Goal: Task Accomplishment & Management: Manage account settings

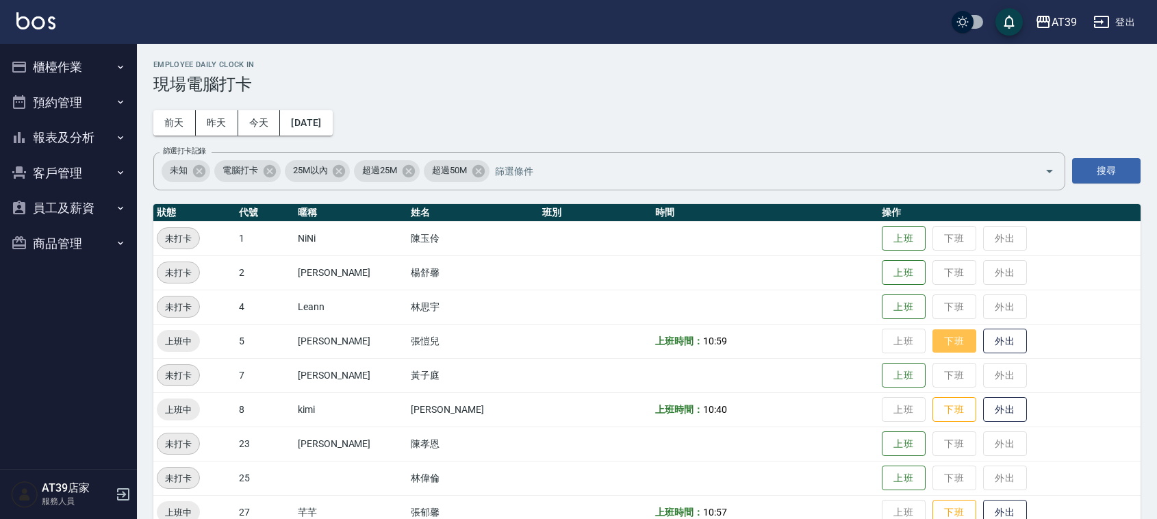
click at [933, 329] on button "下班" at bounding box center [955, 341] width 44 height 24
click at [957, 431] on td "上班 下班 外出" at bounding box center [1010, 444] width 262 height 34
click at [940, 409] on button "下班" at bounding box center [955, 410] width 44 height 24
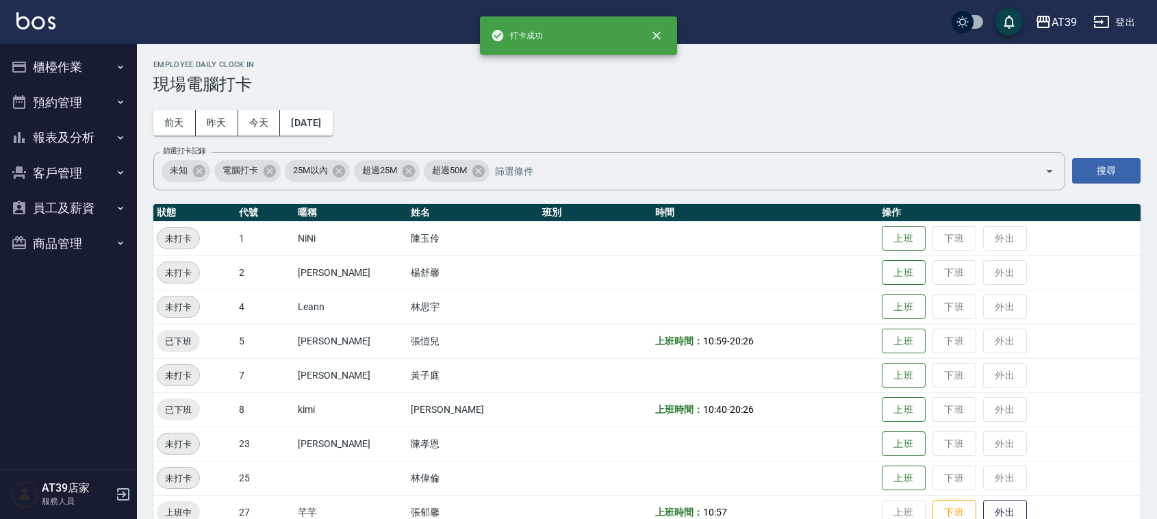
scroll to position [171, 0]
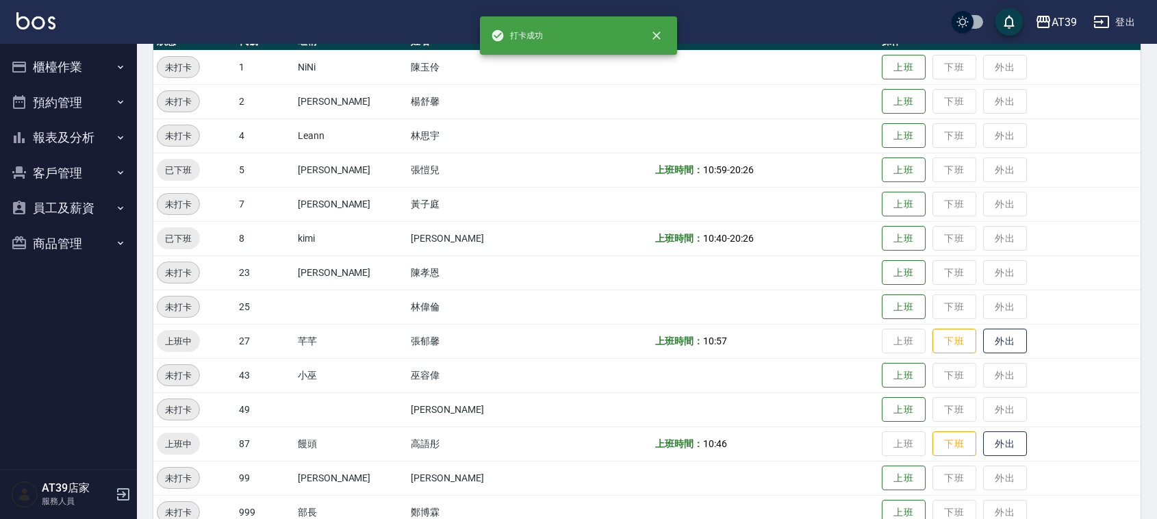
click at [949, 358] on td "上班 下班 外出" at bounding box center [1010, 375] width 262 height 34
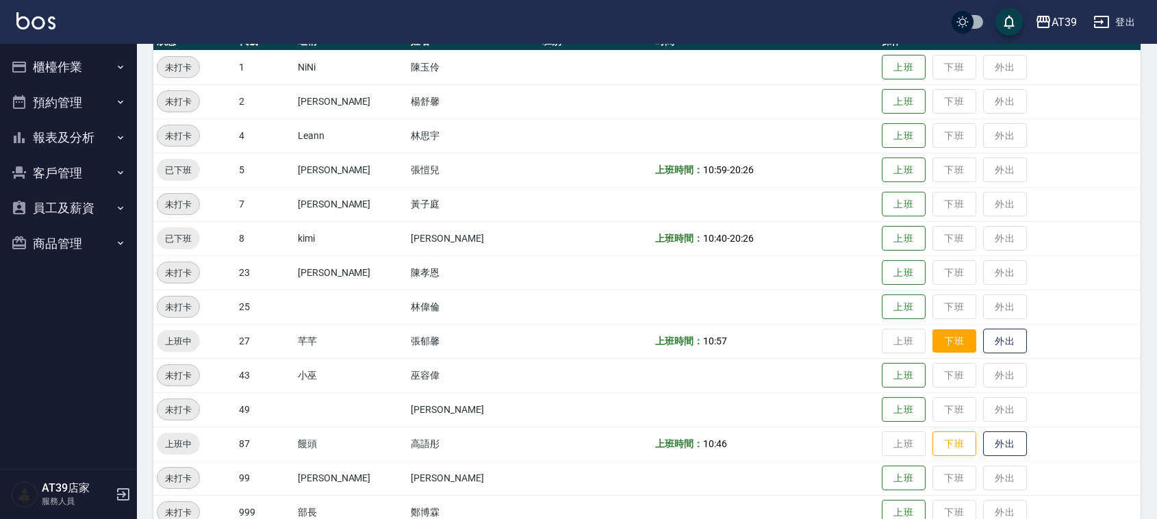
click at [939, 349] on button "下班" at bounding box center [955, 341] width 44 height 24
click at [944, 451] on button "下班" at bounding box center [955, 444] width 44 height 24
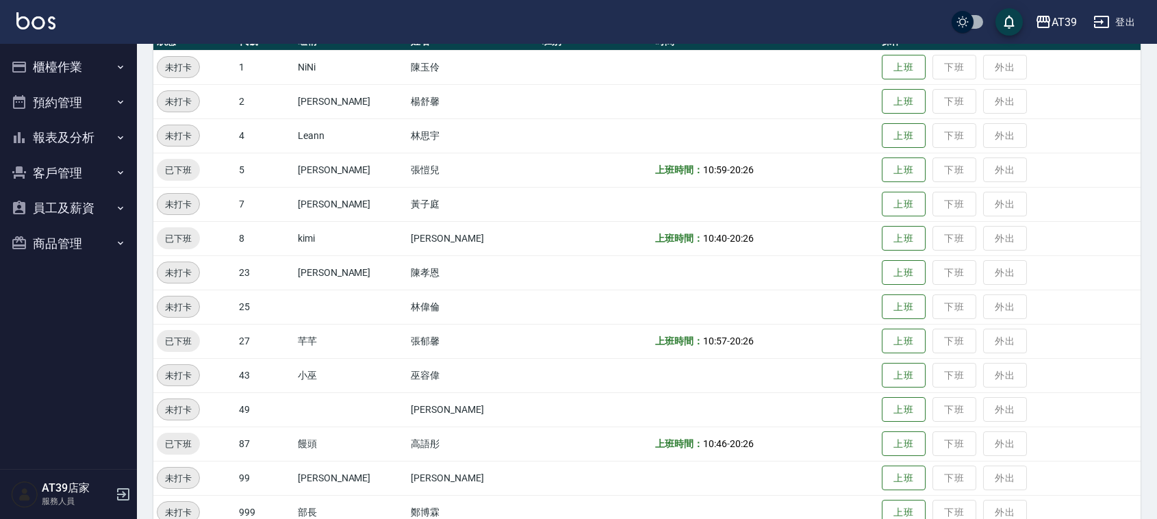
click at [86, 67] on button "櫃檯作業" at bounding box center [68, 67] width 126 height 36
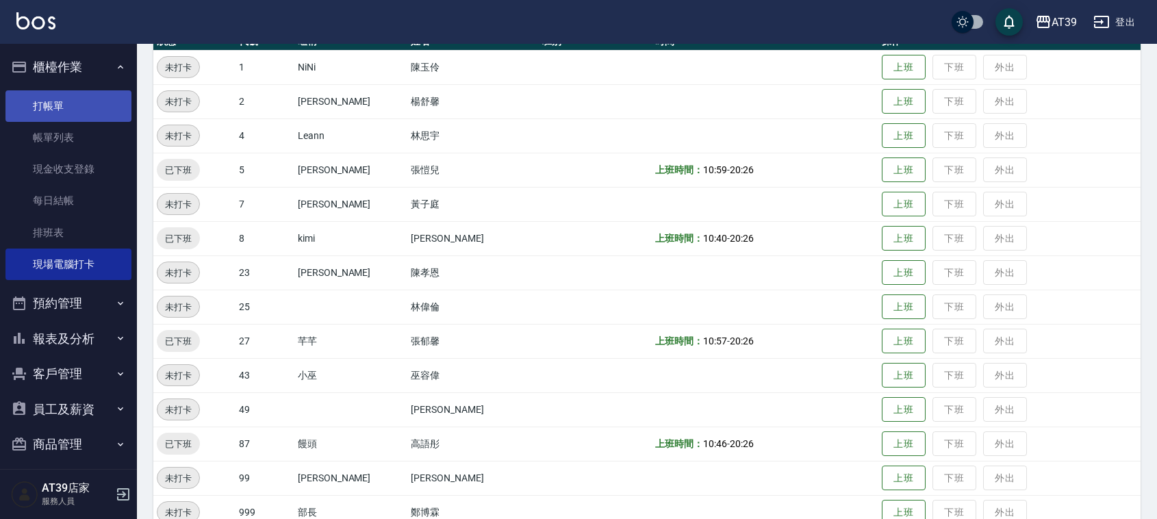
click at [93, 103] on link "打帳單" at bounding box center [68, 105] width 126 height 31
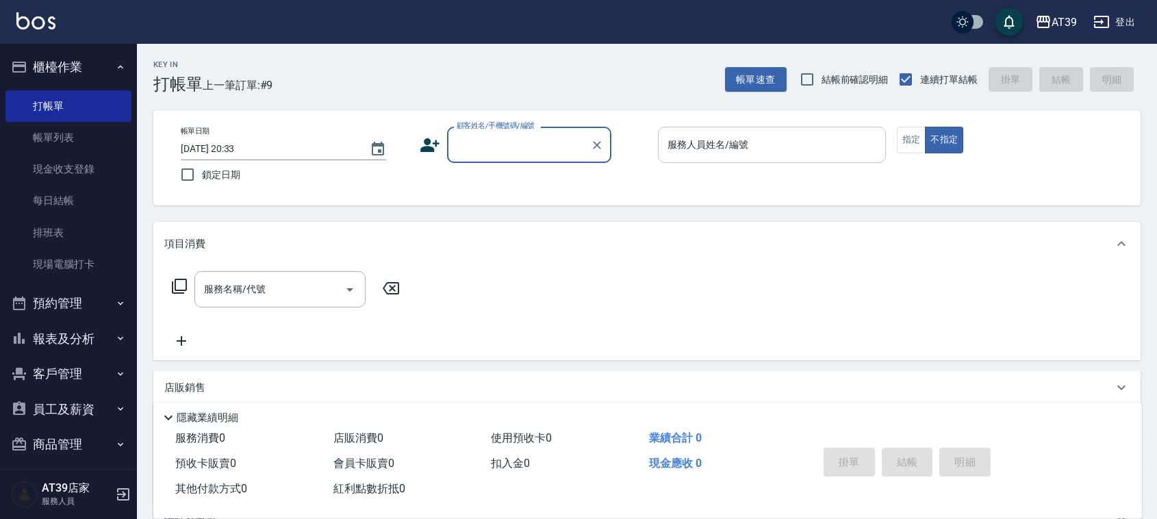
click at [700, 151] on input "服務人員姓名/編號" at bounding box center [772, 145] width 216 height 24
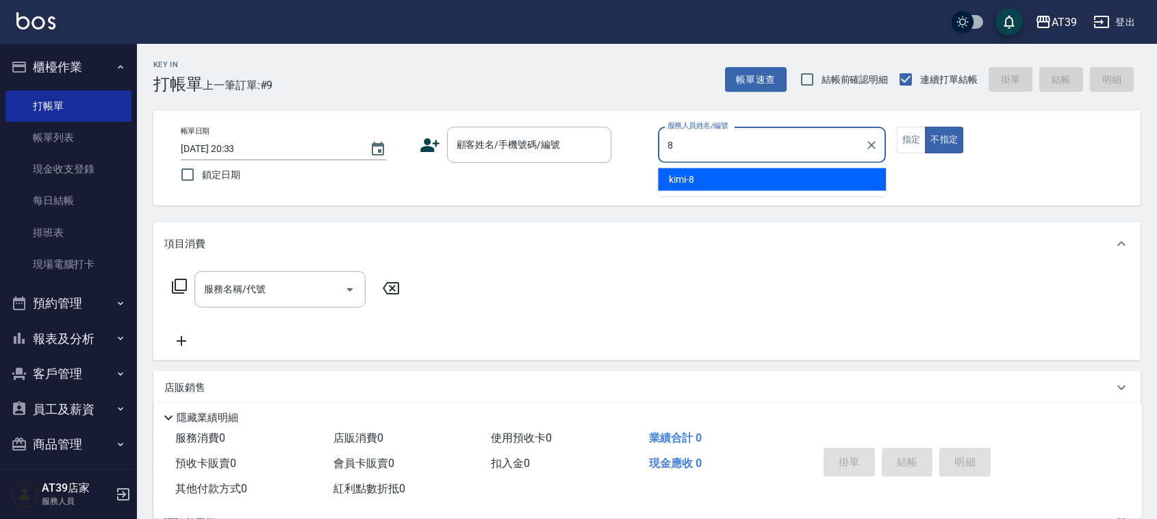
click at [735, 179] on div "kimi -8" at bounding box center [772, 179] width 228 height 23
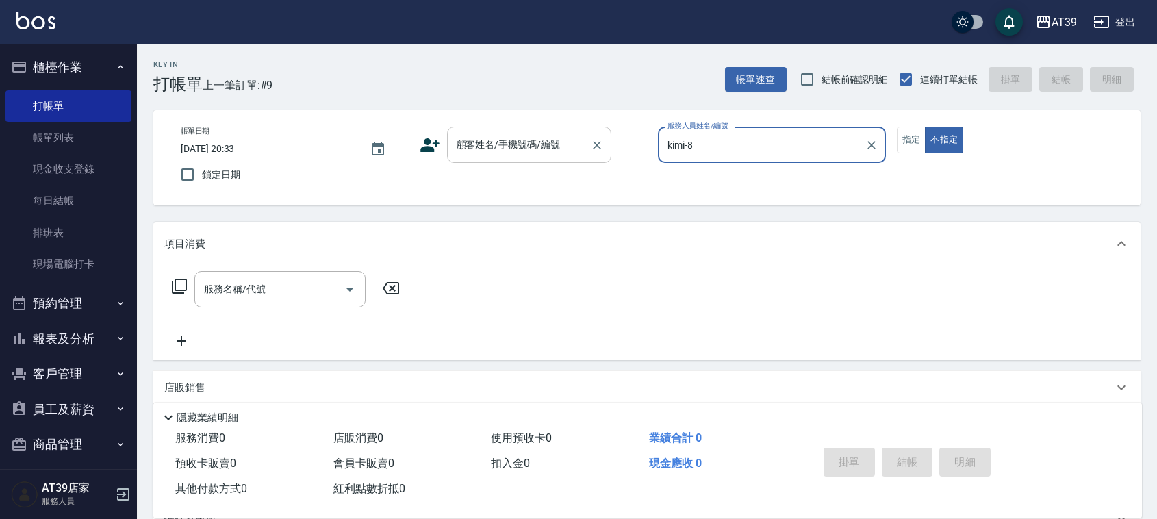
type input "kimi-8"
click at [566, 139] on input "顧客姓名/手機號碼/編號" at bounding box center [518, 145] width 131 height 24
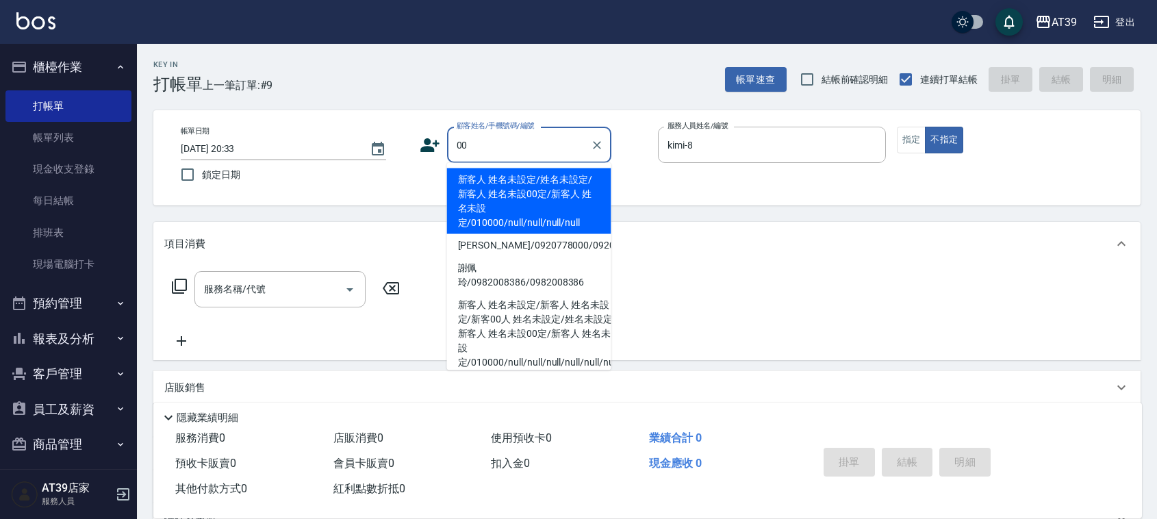
click at [540, 173] on li "新客人 姓名未設定/姓名未設定/新客人 姓名未設00定/新客人 姓名未設定/010000/null/null/null/null" at bounding box center [529, 201] width 164 height 66
type input "新客人 姓名未設定/姓名未設定/新客人 姓名未設00定/新客人 姓名未設定/010000/null/null/null/null"
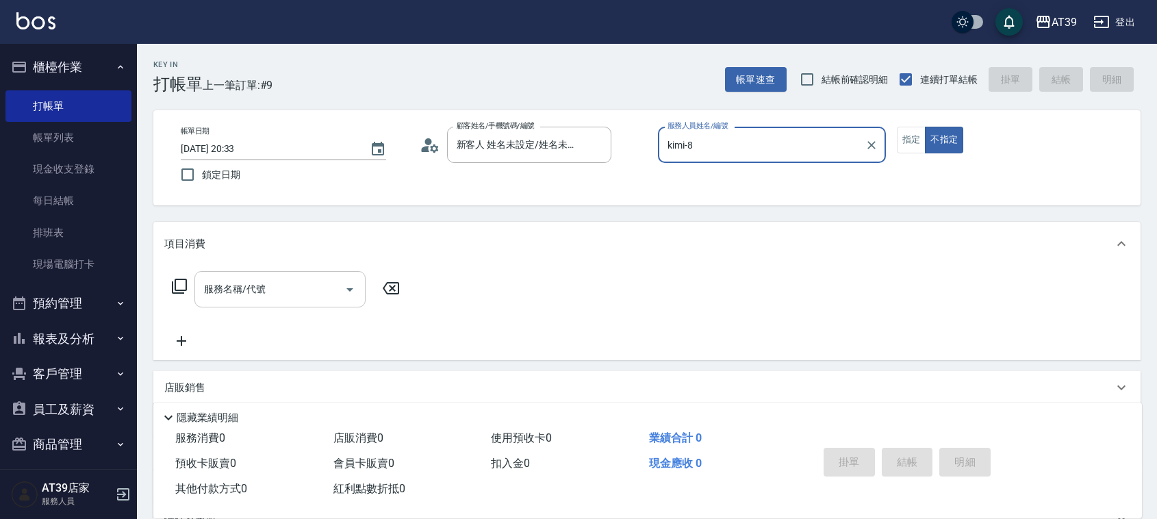
click at [301, 278] on input "服務名稱/代號" at bounding box center [270, 289] width 138 height 24
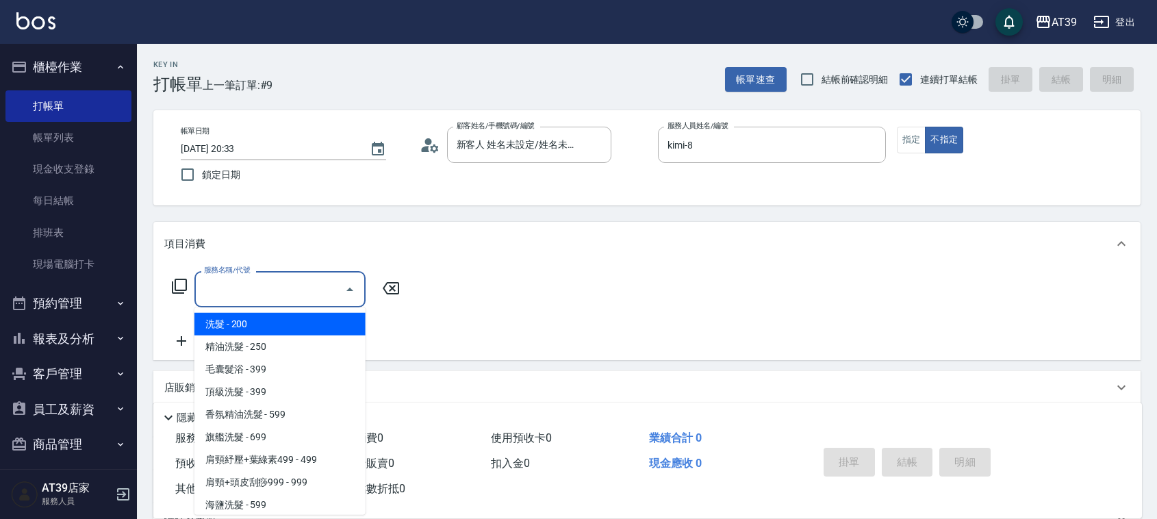
click at [305, 320] on span "洗髮 - 200" at bounding box center [279, 324] width 171 height 23
type input "洗髮(101)"
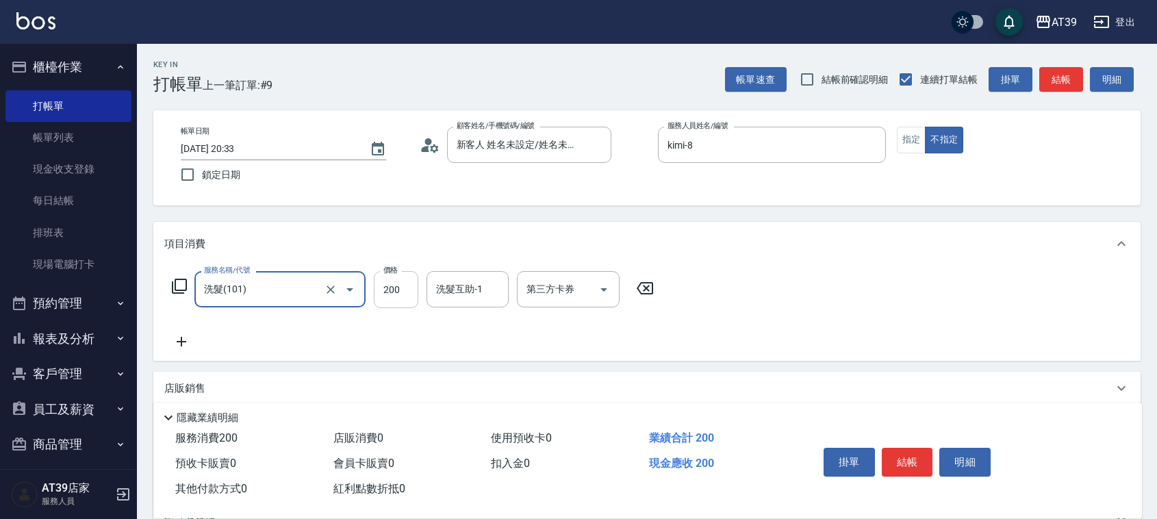
click at [404, 289] on input "200" at bounding box center [396, 289] width 45 height 37
type input "300"
click at [1059, 84] on button "結帳" at bounding box center [1061, 79] width 44 height 25
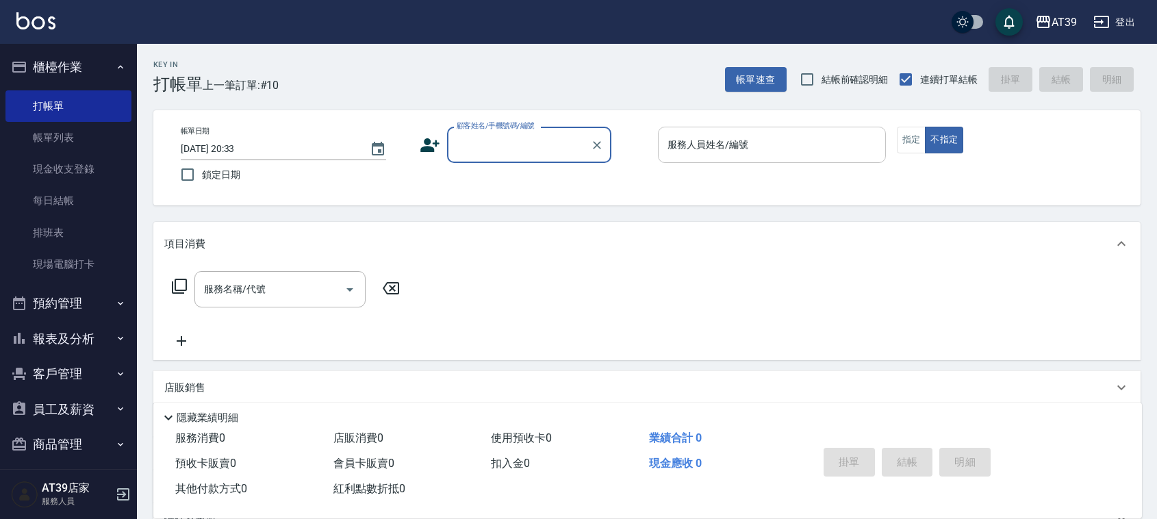
click at [801, 146] on input "服務人員姓名/編號" at bounding box center [772, 145] width 216 height 24
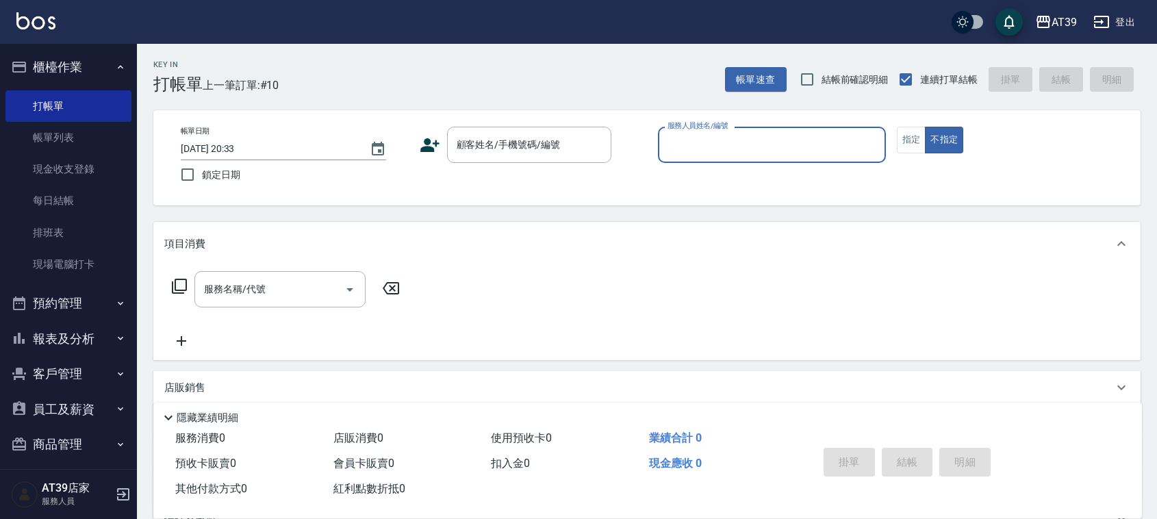
click at [801, 146] on input "服務人員姓名/編號" at bounding box center [772, 145] width 216 height 24
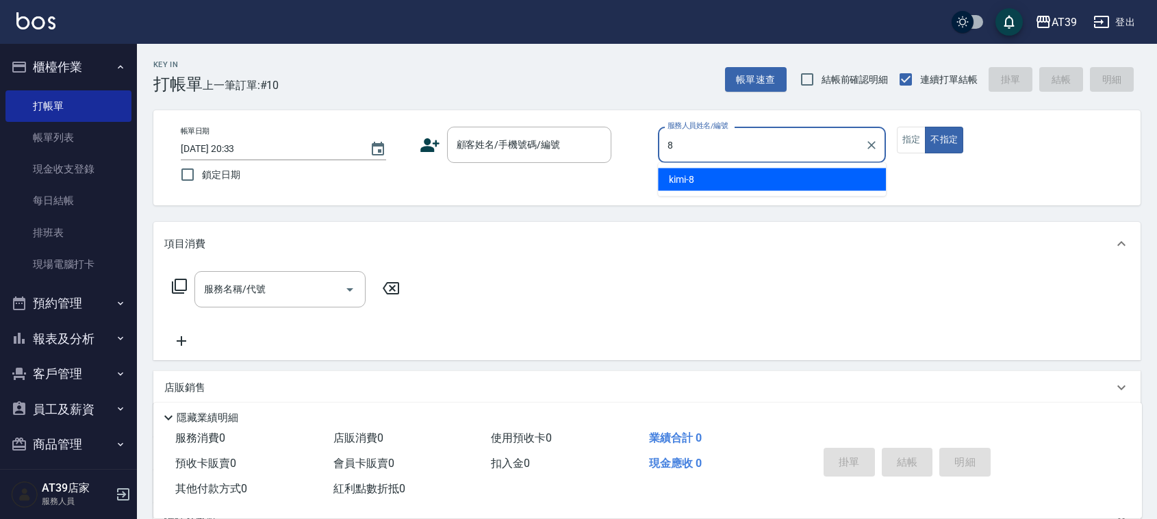
click at [761, 175] on div "kimi -8" at bounding box center [772, 179] width 228 height 23
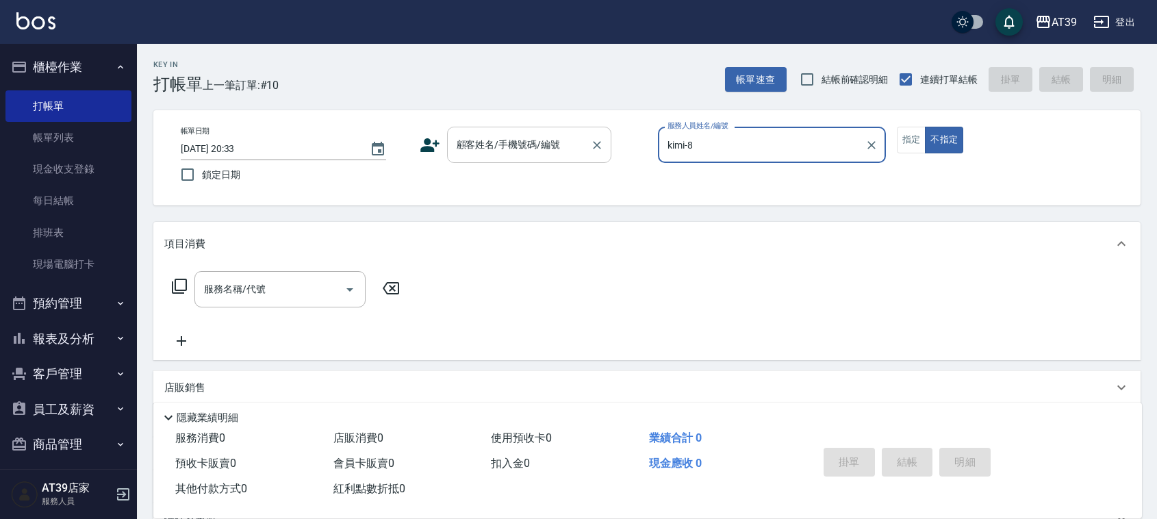
click at [525, 159] on div "顧客姓名/手機號碼/編號" at bounding box center [529, 145] width 164 height 36
type input "kimi-8"
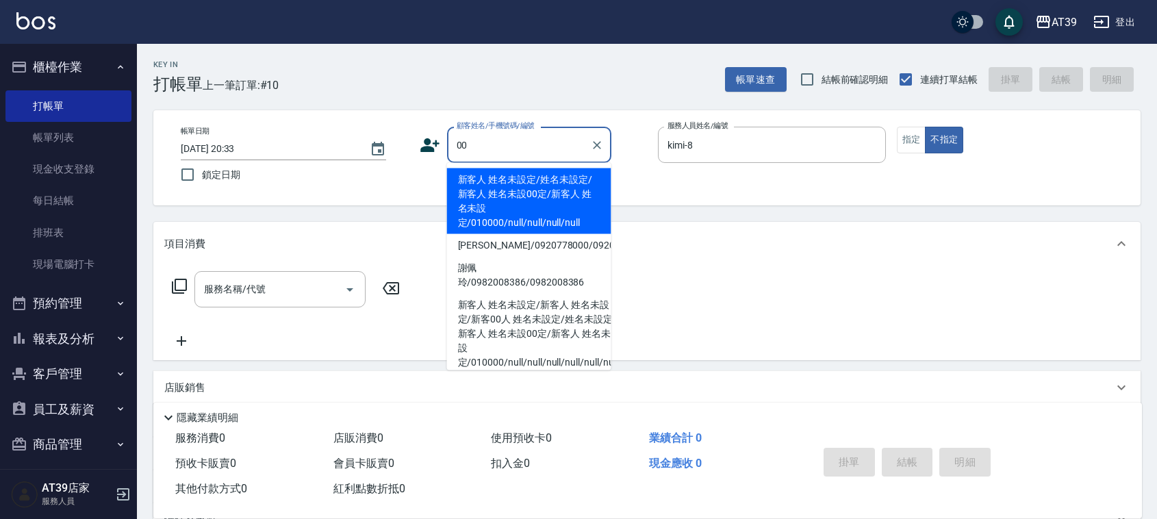
click at [553, 199] on li "新客人 姓名未設定/姓名未設定/新客人 姓名未設00定/新客人 姓名未設定/010000/null/null/null/null" at bounding box center [529, 201] width 164 height 66
type input "新客人 姓名未設定/姓名未設定/新客人 姓名未設00定/新客人 姓名未設定/010000/null/null/null/null"
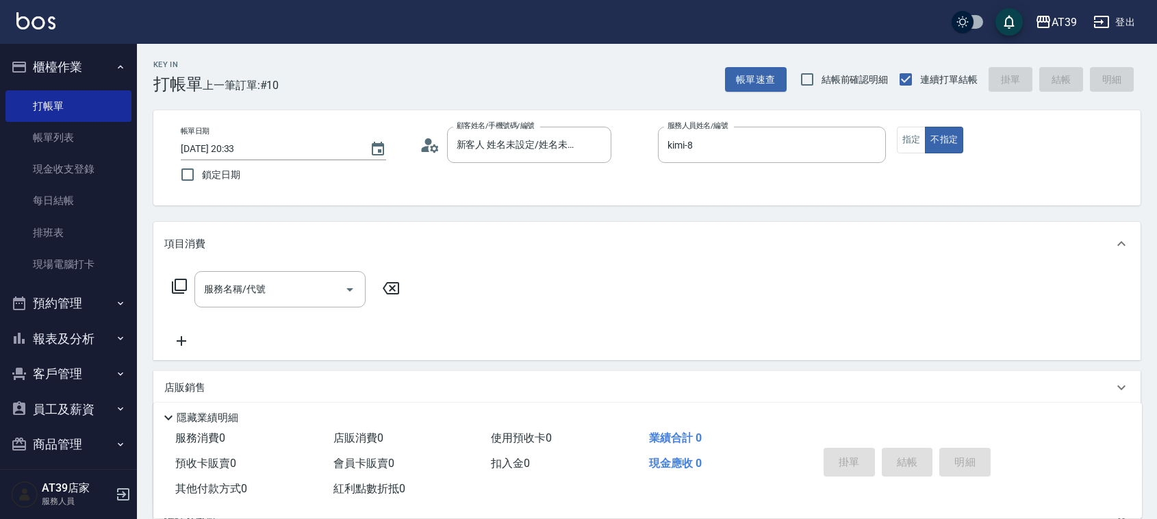
click at [894, 140] on div "帳單日期 [DATE] 20:33 鎖定日期 顧客姓名/手機號碼/編號 新客人 姓名未設定/姓名未設定/新客人 姓名未設00定/新客人 姓名未設定/01000…" at bounding box center [647, 158] width 955 height 62
click at [905, 134] on button "指定" at bounding box center [911, 140] width 29 height 27
click at [236, 288] on div "服務名稱/代號 服務名稱/代號" at bounding box center [279, 289] width 171 height 36
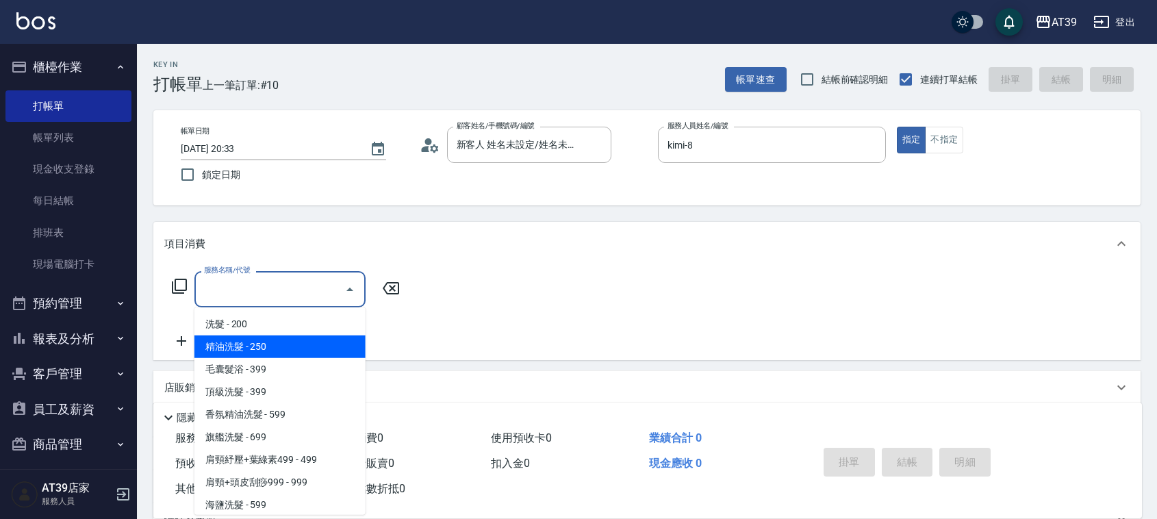
click at [298, 344] on span "精油洗髮 - 250" at bounding box center [279, 347] width 171 height 23
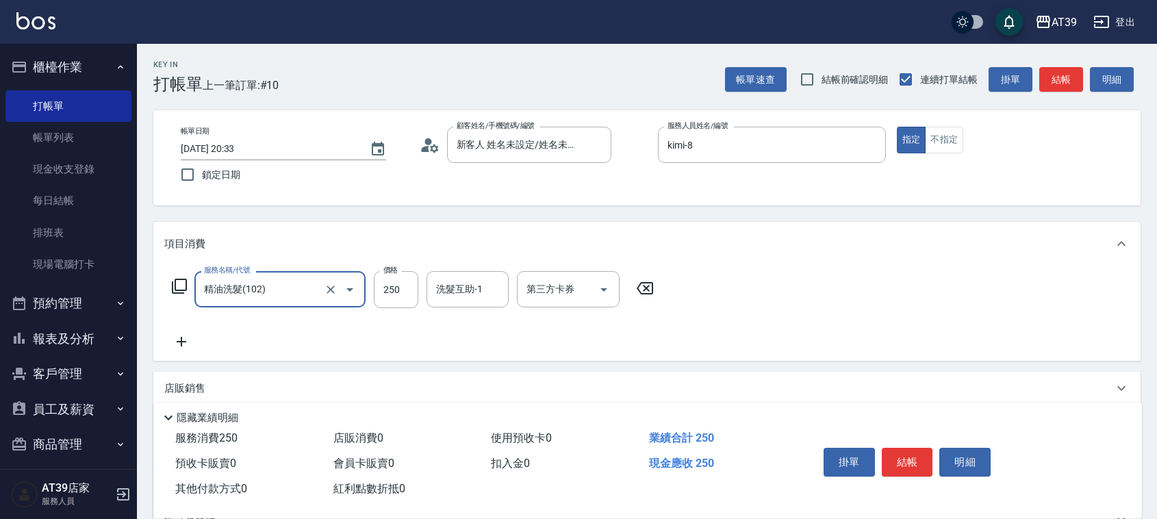
click at [299, 262] on div "項目消費" at bounding box center [646, 244] width 987 height 44
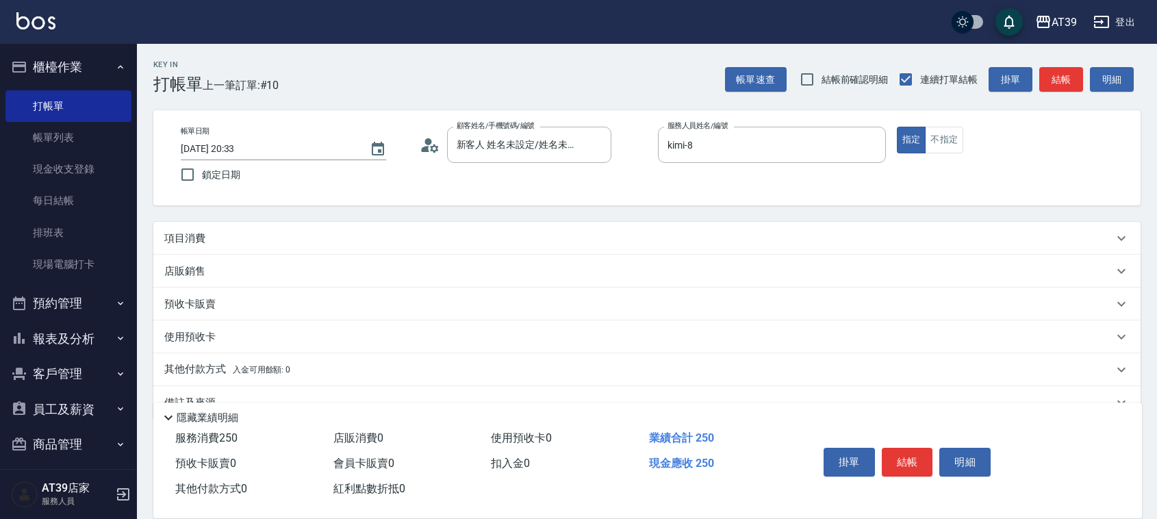
click at [329, 235] on div "項目消費" at bounding box center [638, 238] width 949 height 14
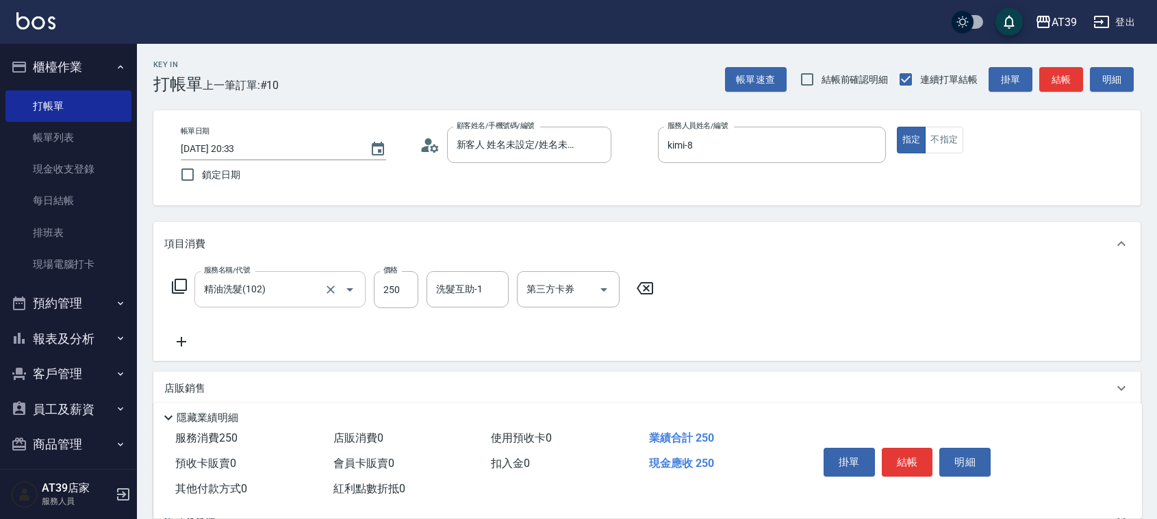
click at [303, 292] on input "精油洗髮(102)" at bounding box center [261, 289] width 121 height 24
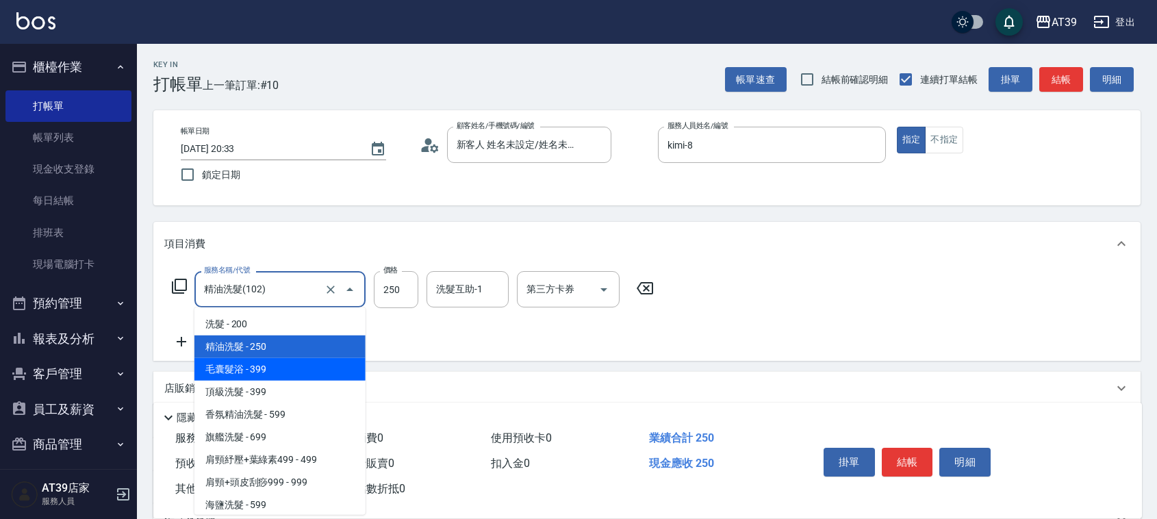
click at [310, 364] on span "毛囊髮浴 - 399" at bounding box center [279, 369] width 171 height 23
type input "毛囊髮浴(103)"
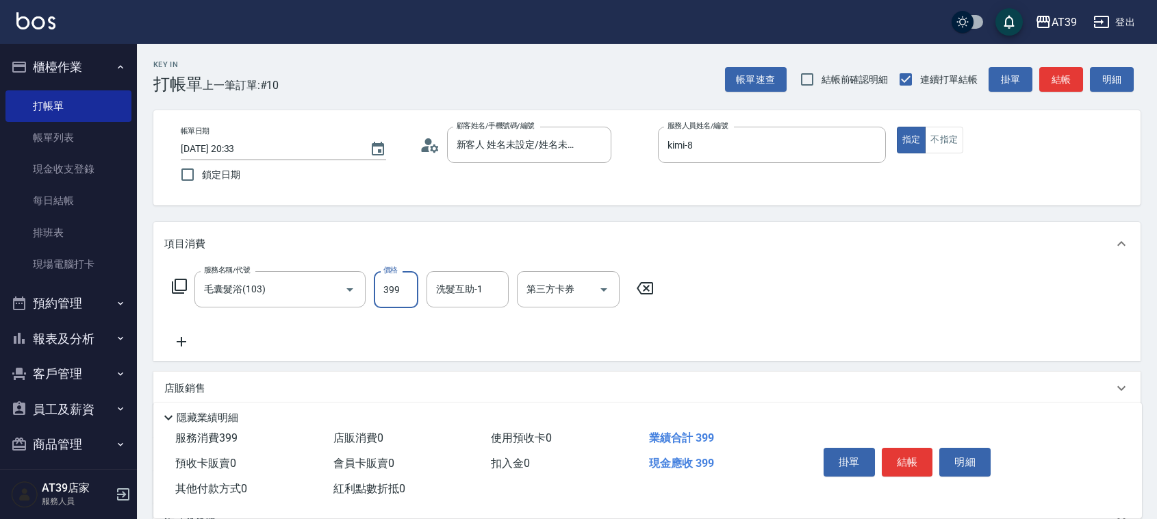
click at [388, 288] on input "399" at bounding box center [396, 289] width 45 height 37
type input "500"
click at [185, 332] on div "服務名稱/代號 毛囊髮浴(103) 服務名稱/代號 價格 500 價格 洗髮互助-1 洗髮互助-1 第三方卡券 第三方卡券" at bounding box center [413, 310] width 498 height 79
click at [190, 347] on icon at bounding box center [181, 341] width 34 height 16
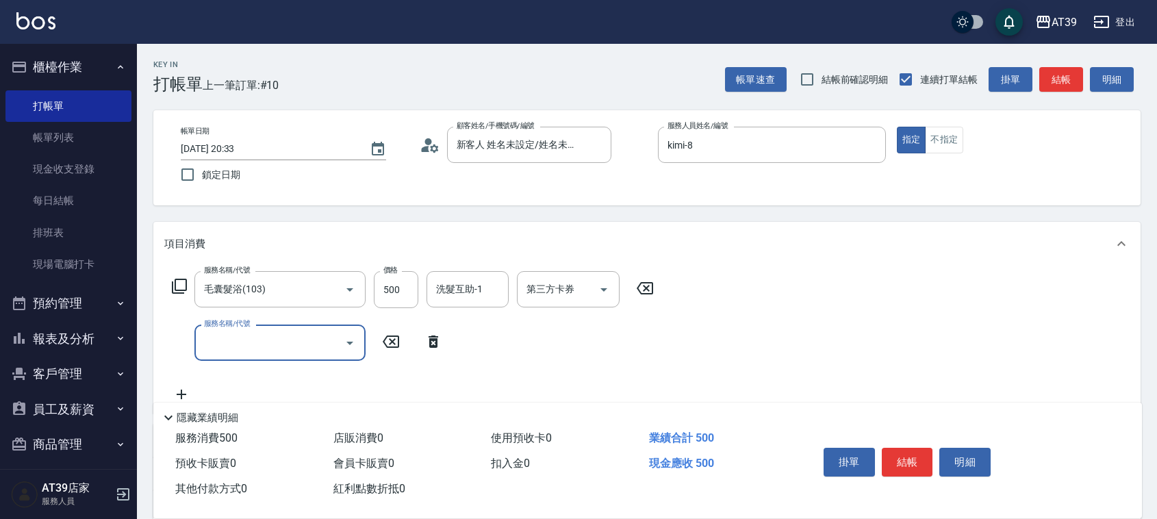
click at [242, 342] on input "服務名稱/代號" at bounding box center [270, 343] width 138 height 24
click at [284, 379] on span "A級洗+剪 - 399" at bounding box center [279, 378] width 171 height 23
click at [383, 346] on input "399" at bounding box center [396, 343] width 45 height 37
type input "A級洗+剪(204)"
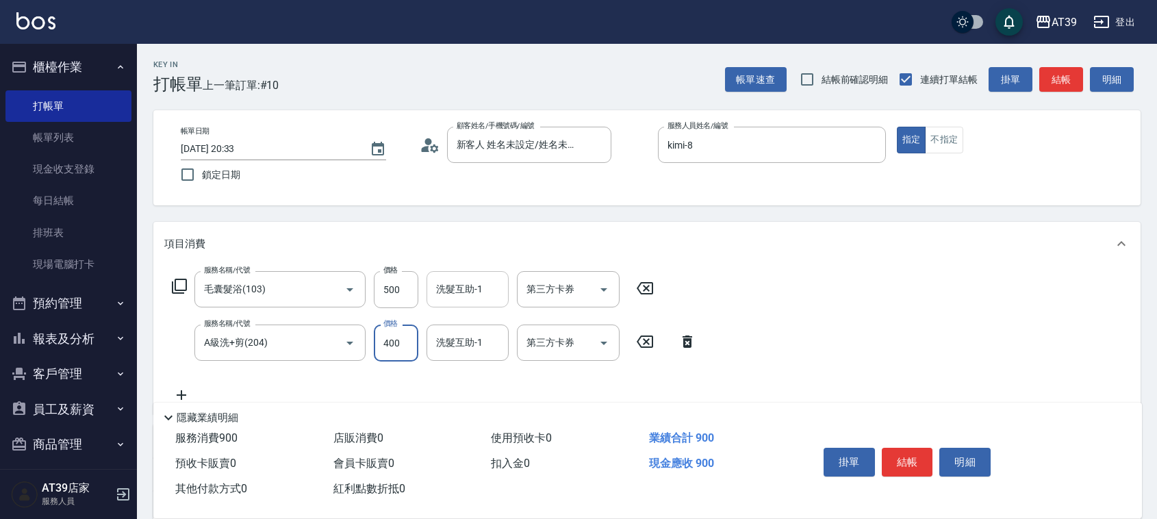
type input "400"
click at [456, 303] on div "洗髮互助-1" at bounding box center [468, 289] width 82 height 36
click at [468, 337] on ul "饅頭 -87" at bounding box center [468, 324] width 82 height 34
click at [449, 330] on span "饅頭 -87" at bounding box center [454, 324] width 33 height 14
type input "饅頭-87"
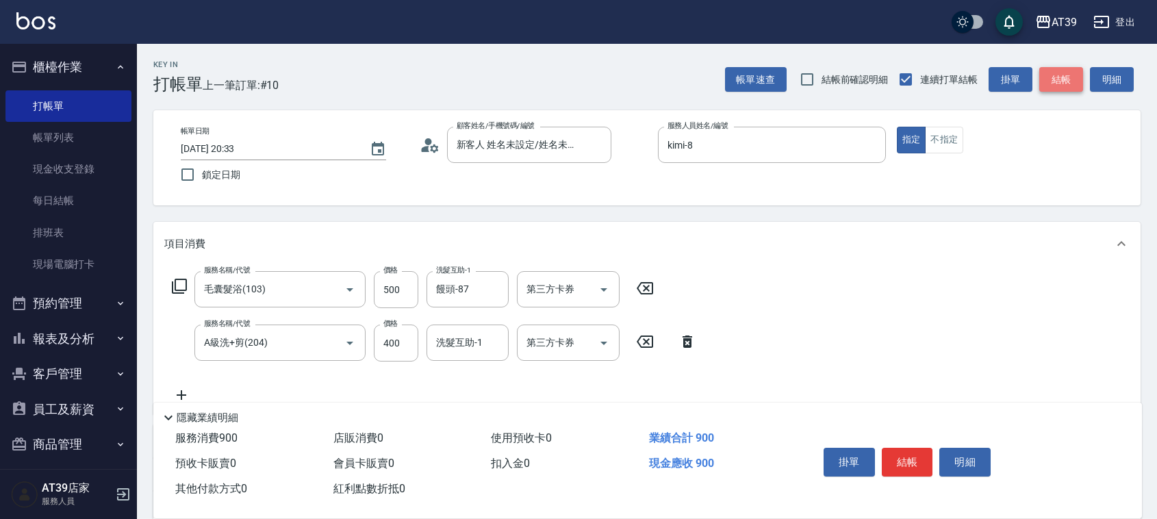
click at [1046, 81] on button "結帳" at bounding box center [1061, 79] width 44 height 25
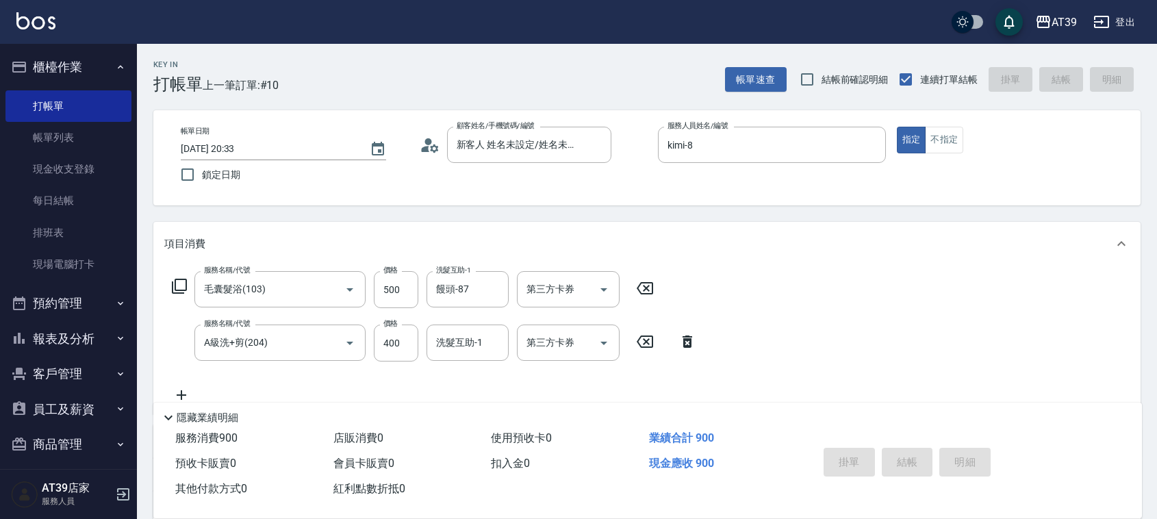
type input "[DATE] 20:34"
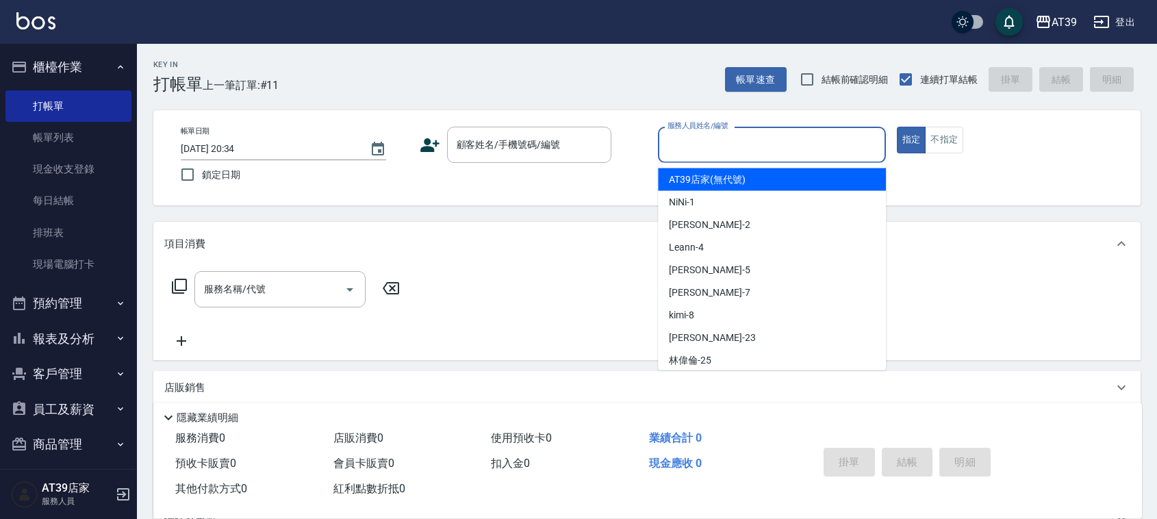
click at [757, 155] on input "服務人員姓名/編號" at bounding box center [772, 145] width 216 height 24
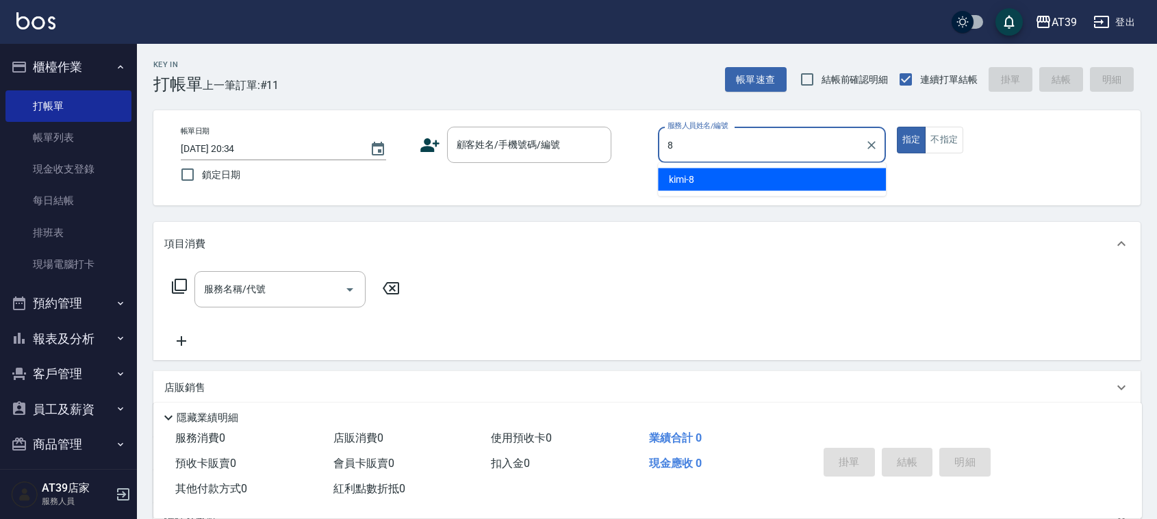
click at [733, 165] on ul "kimi -8" at bounding box center [772, 180] width 228 height 34
click at [723, 171] on div "kimi -8" at bounding box center [772, 179] width 228 height 23
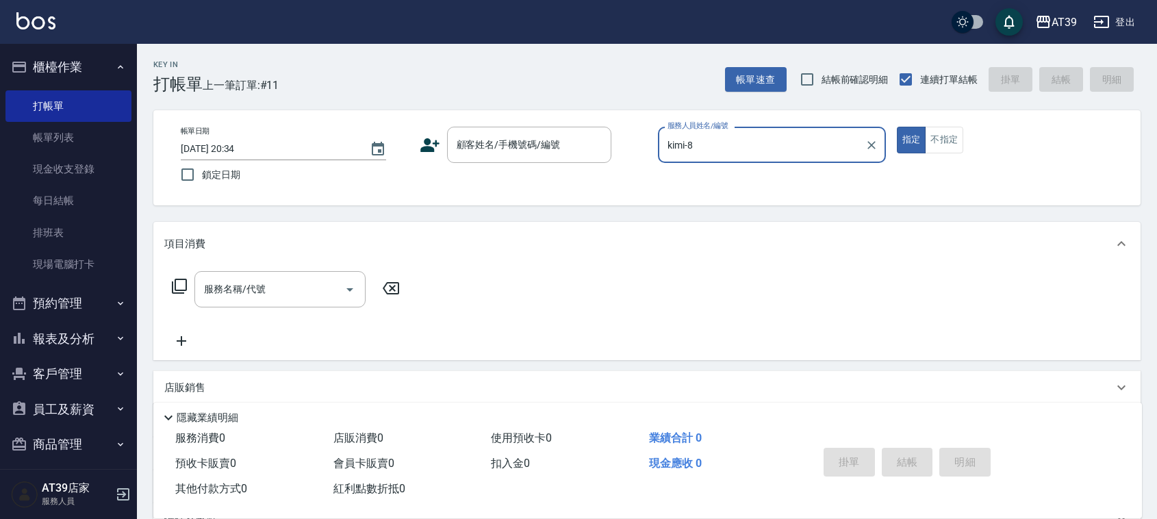
type input "kimi-8"
click at [572, 121] on div "帳單日期 [DATE] 20:34 鎖定日期 顧客姓名/手機號碼/編號 顧客姓名/手機號碼/編號 服務人員姓名/編號 kimi-8 服務人員姓名/編號 指定 …" at bounding box center [646, 157] width 987 height 95
click at [531, 144] on div "顧客姓名/手機號碼/編號 顧客姓名/手機號碼/編號" at bounding box center [529, 145] width 164 height 36
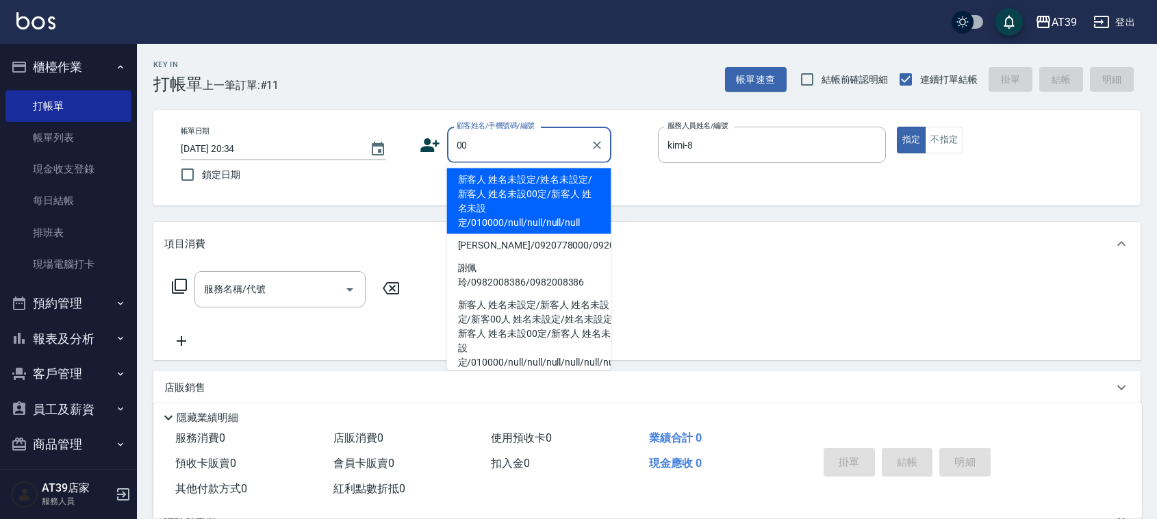
click at [536, 192] on li "新客人 姓名未設定/姓名未設定/新客人 姓名未設00定/新客人 姓名未設定/010000/null/null/null/null" at bounding box center [529, 201] width 164 height 66
type input "新客人 姓名未設定/姓名未設定/新客人 姓名未設00定/新客人 姓名未設定/010000/null/null/null/null"
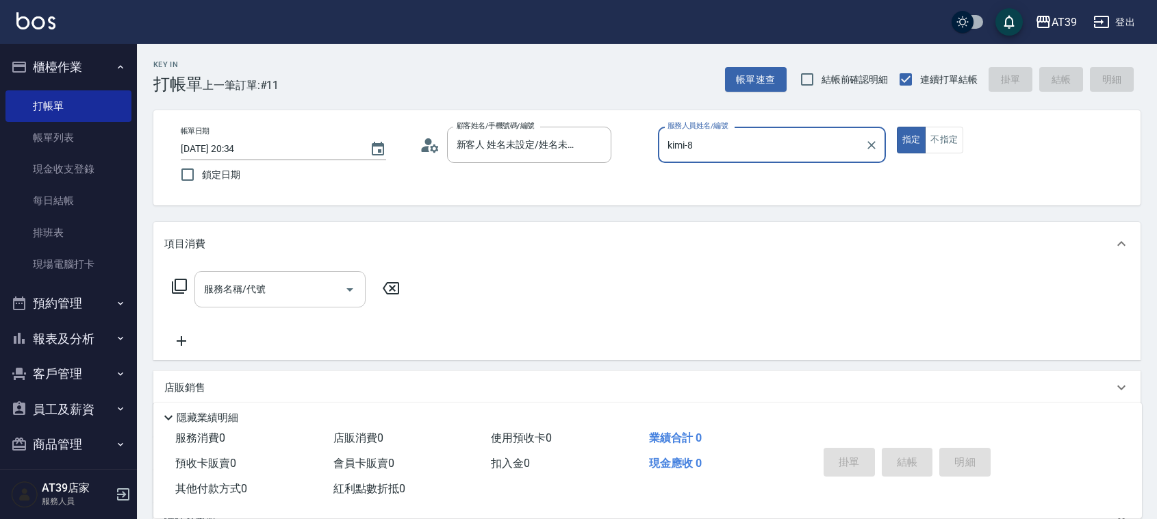
click at [302, 286] on input "服務名稱/代號" at bounding box center [270, 289] width 138 height 24
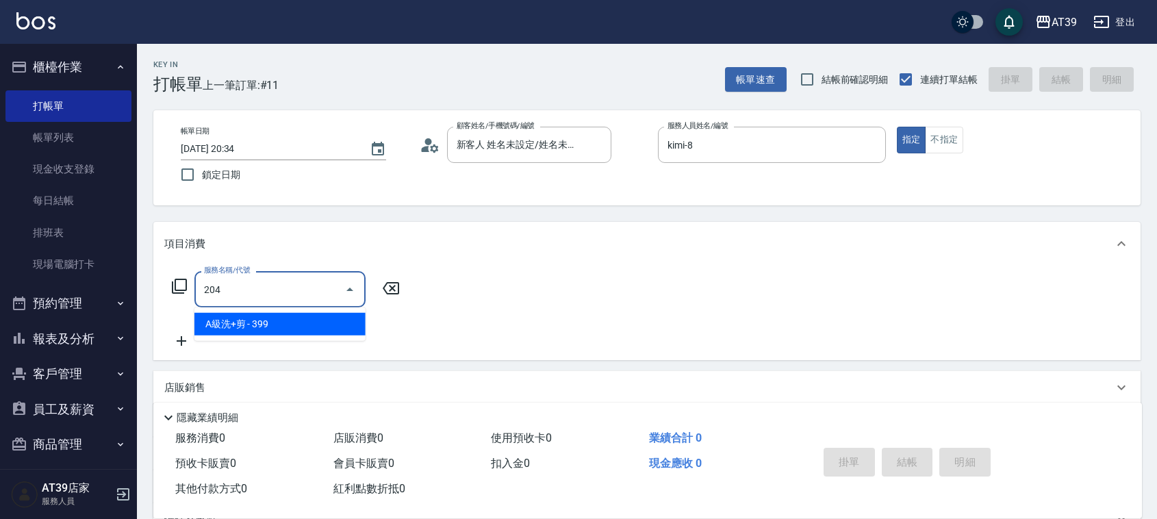
click at [327, 329] on span "A級洗+剪 - 399" at bounding box center [279, 324] width 171 height 23
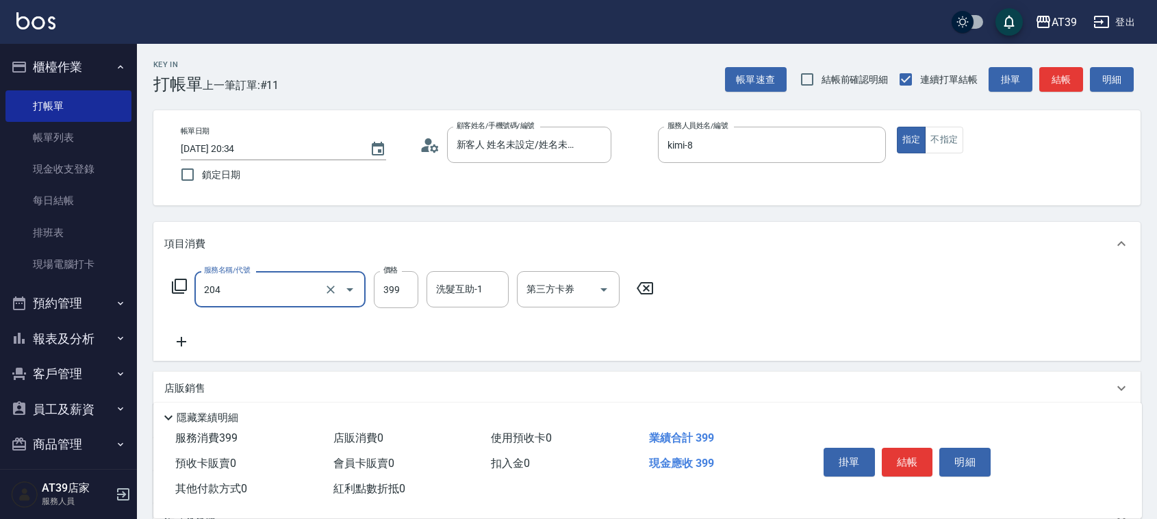
type input "A級洗+剪(204)"
click at [418, 289] on div "服務名稱/代號 A級洗+剪(204) 服務名稱/代號 價格 399 價格 洗髮互助-1 洗髮互助-1 第三方卡券 第三方卡券" at bounding box center [413, 289] width 498 height 37
click at [379, 293] on input "399" at bounding box center [396, 289] width 45 height 37
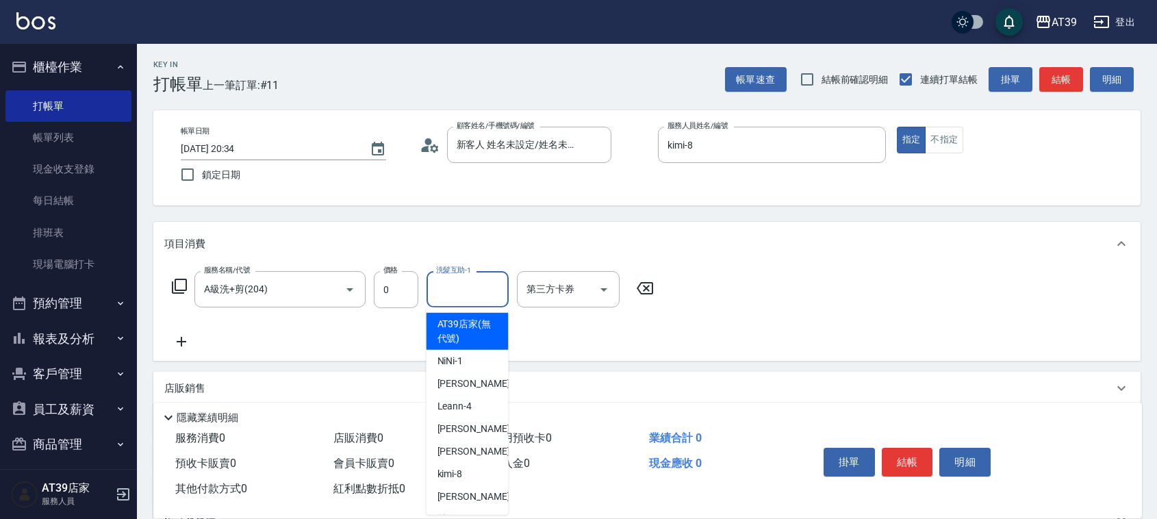
click at [460, 286] on div "洗髮互助-1 洗髮互助-1" at bounding box center [468, 289] width 82 height 36
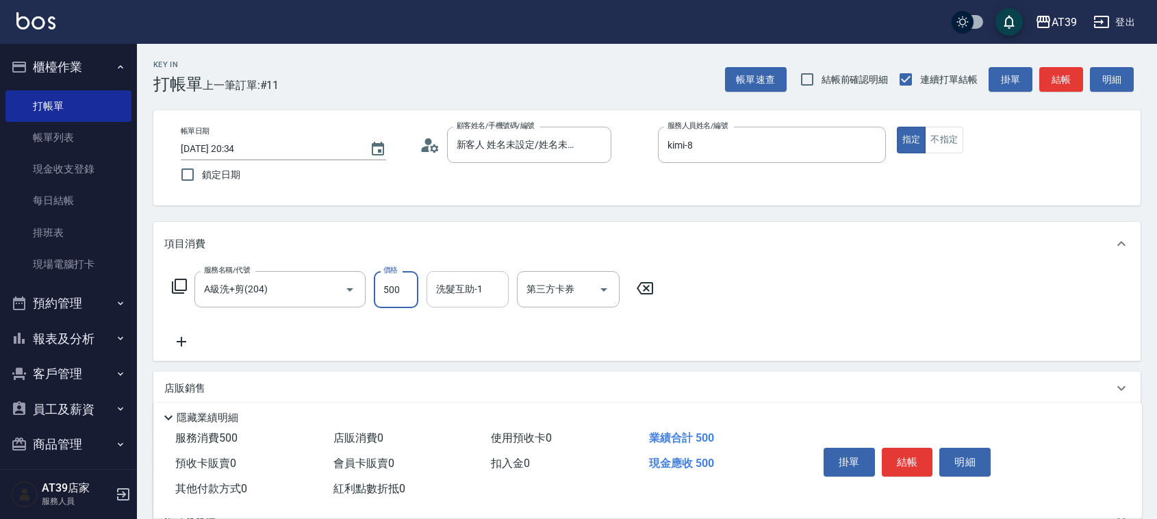
type input "500"
click at [478, 285] on input "洗髮互助-1" at bounding box center [468, 289] width 70 height 24
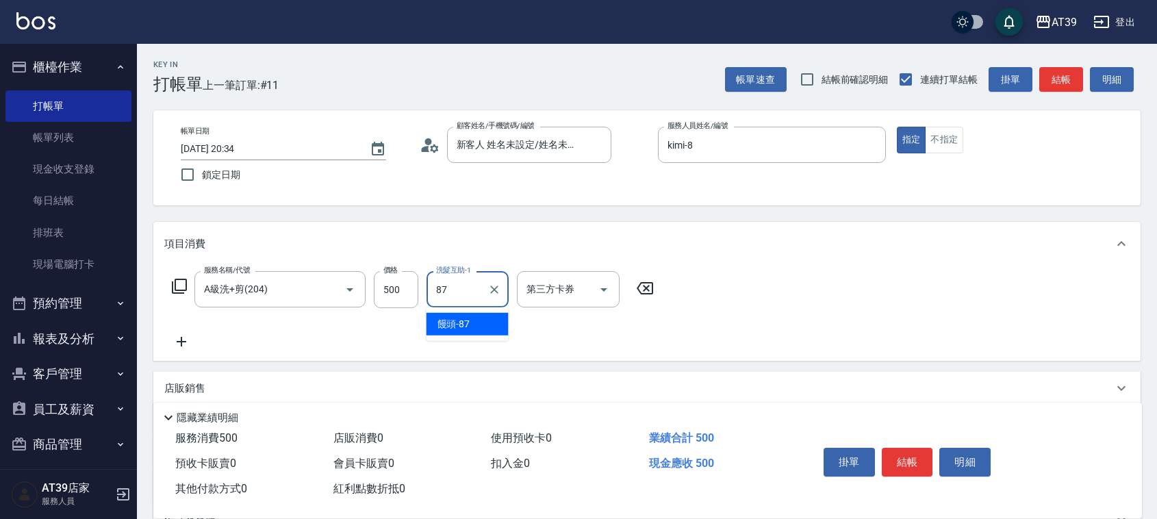
click at [479, 318] on div "饅頭 -87" at bounding box center [468, 324] width 82 height 23
type input "饅頭-87"
click at [1063, 74] on button "結帳" at bounding box center [1061, 79] width 44 height 25
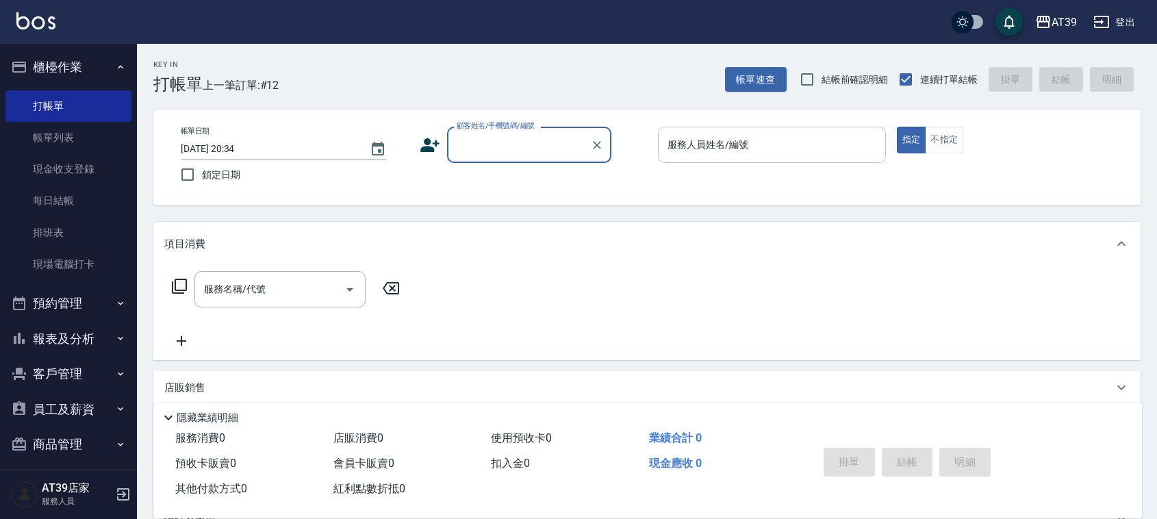
click at [792, 144] on input "服務人員姓名/編號" at bounding box center [772, 145] width 216 height 24
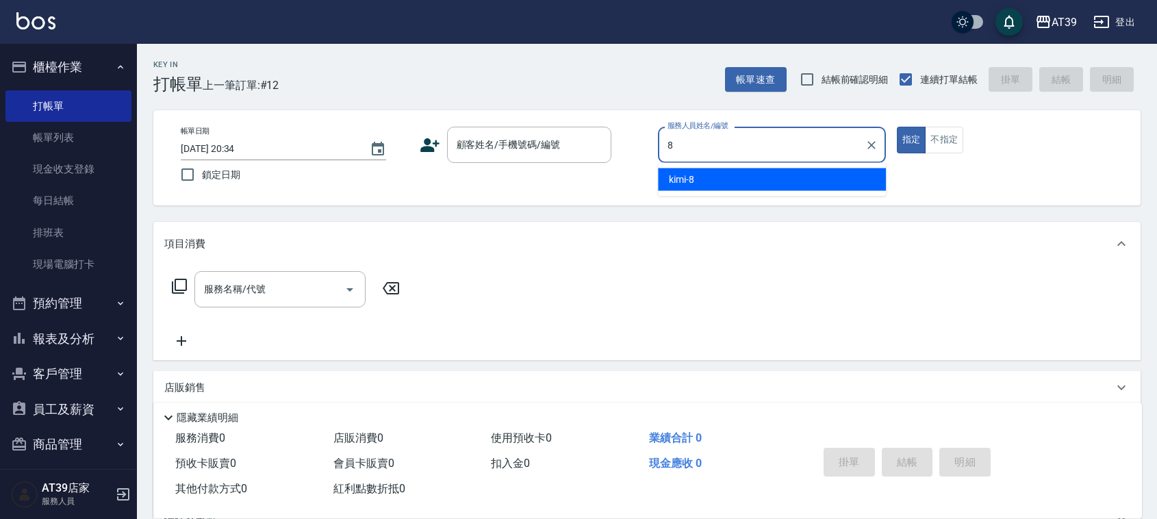
click at [768, 180] on div "kimi -8" at bounding box center [772, 179] width 228 height 23
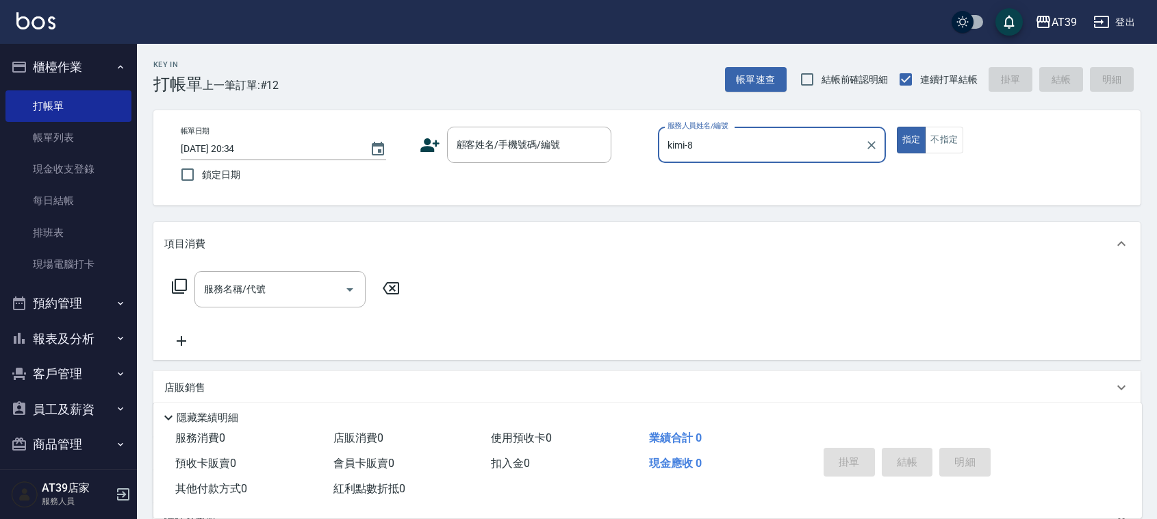
type input "kimi-8"
click at [535, 115] on div "帳單日期 [DATE] 20:34 鎖定日期 顧客姓名/手機號碼/編號 顧客姓名/手機號碼/編號 服務人員姓名/編號 kimi-8 服務人員姓名/編號 指定 …" at bounding box center [646, 157] width 987 height 95
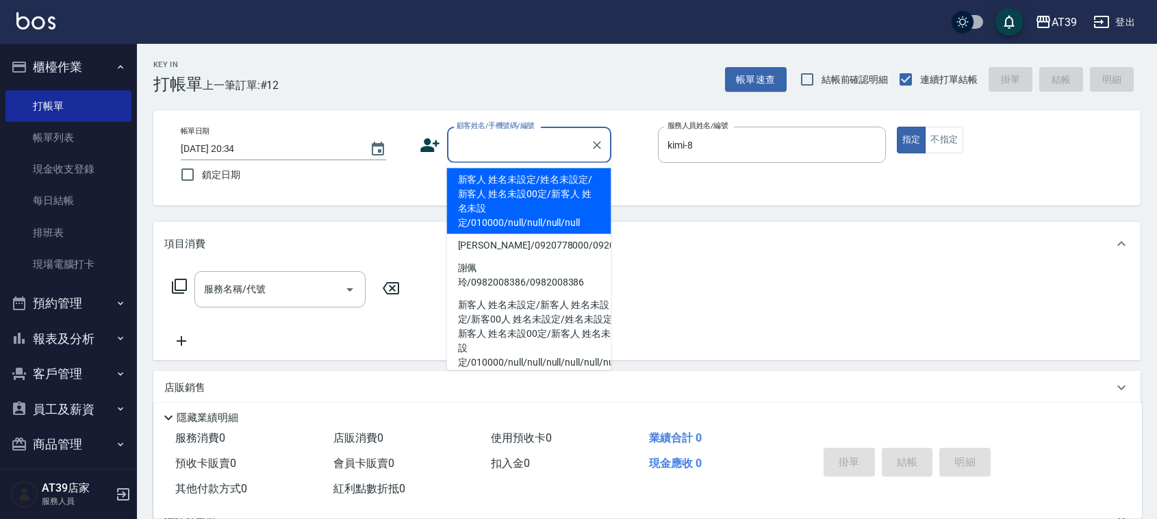
click at [529, 146] on input "顧客姓名/手機號碼/編號" at bounding box center [518, 145] width 131 height 24
click at [498, 190] on li "新客人 姓名未設定/姓名未設定/新客人 姓名未設00定/新客人 姓名未設定/010000/null/null/null/null" at bounding box center [529, 201] width 164 height 66
type input "新客人 姓名未設定/姓名未設定/新客人 姓名未設00定/新客人 姓名未設定/010000/null/null/null/null"
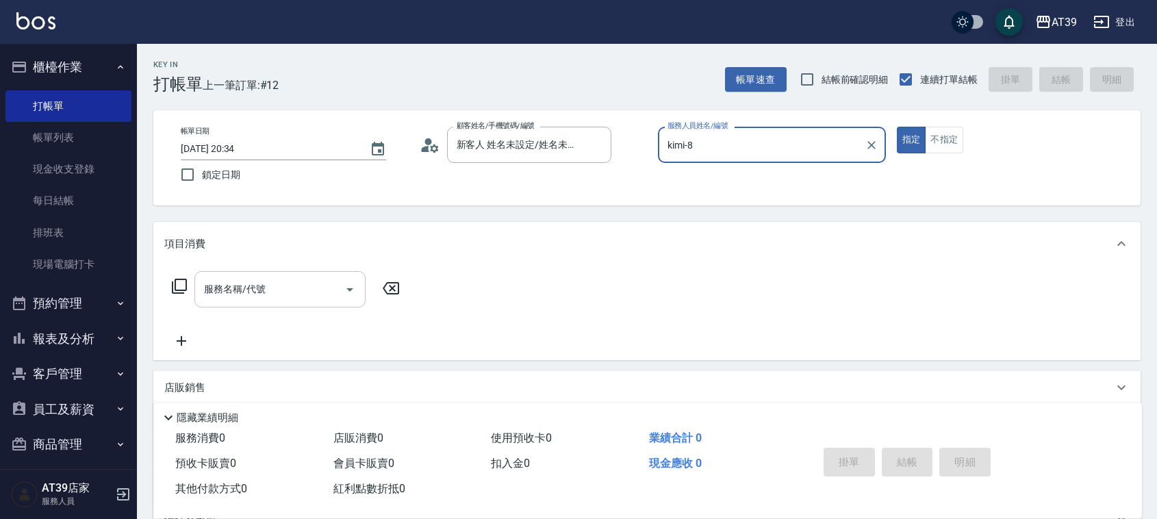
click at [315, 285] on input "服務名稱/代號" at bounding box center [270, 289] width 138 height 24
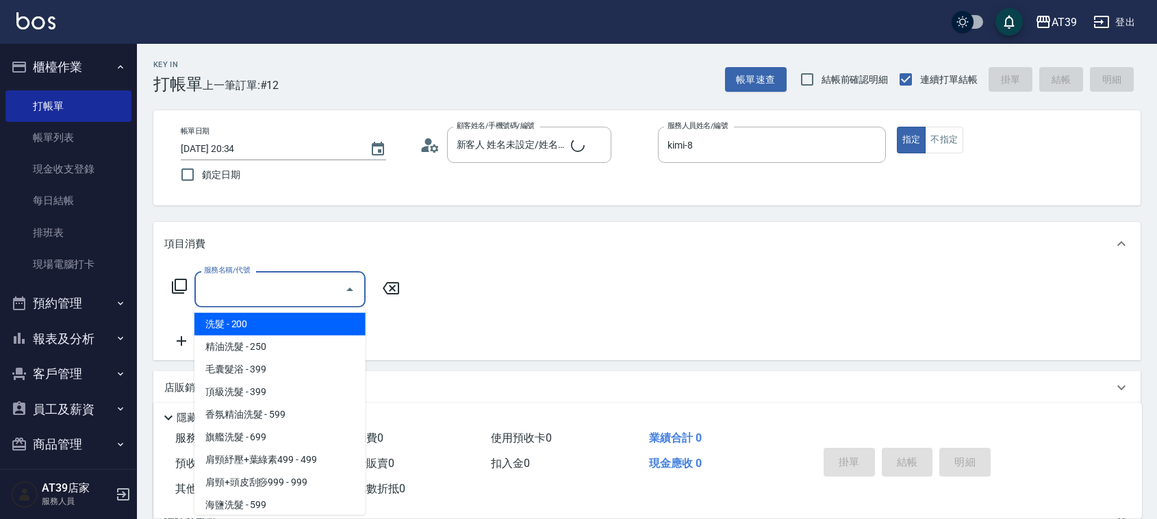
click at [293, 319] on span "洗髮 - 200" at bounding box center [279, 324] width 171 height 23
type input "洗髮(101)"
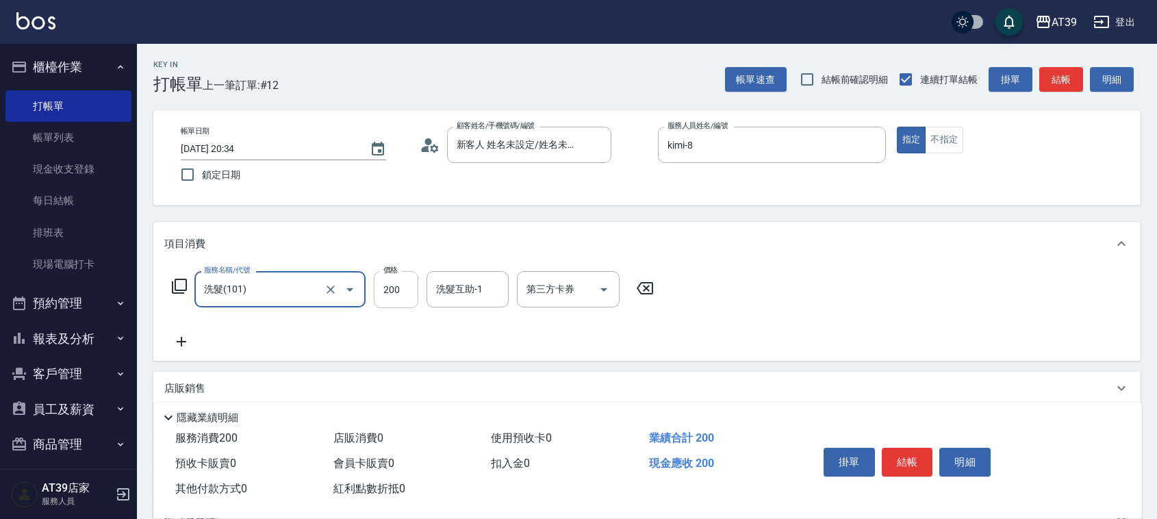
click at [404, 299] on input "200" at bounding box center [396, 289] width 45 height 37
type input "300"
drag, startPoint x: 946, startPoint y: 138, endPoint x: 976, endPoint y: 129, distance: 31.4
click at [946, 138] on button "不指定" at bounding box center [944, 140] width 38 height 27
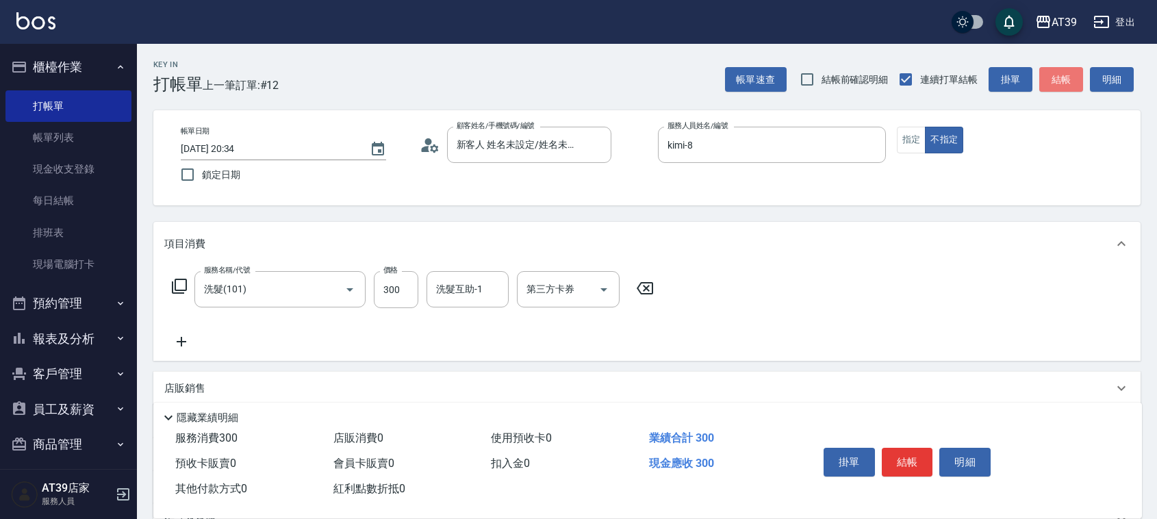
drag, startPoint x: 1062, startPoint y: 73, endPoint x: 843, endPoint y: 103, distance: 221.3
click at [1063, 72] on button "結帳" at bounding box center [1061, 79] width 44 height 25
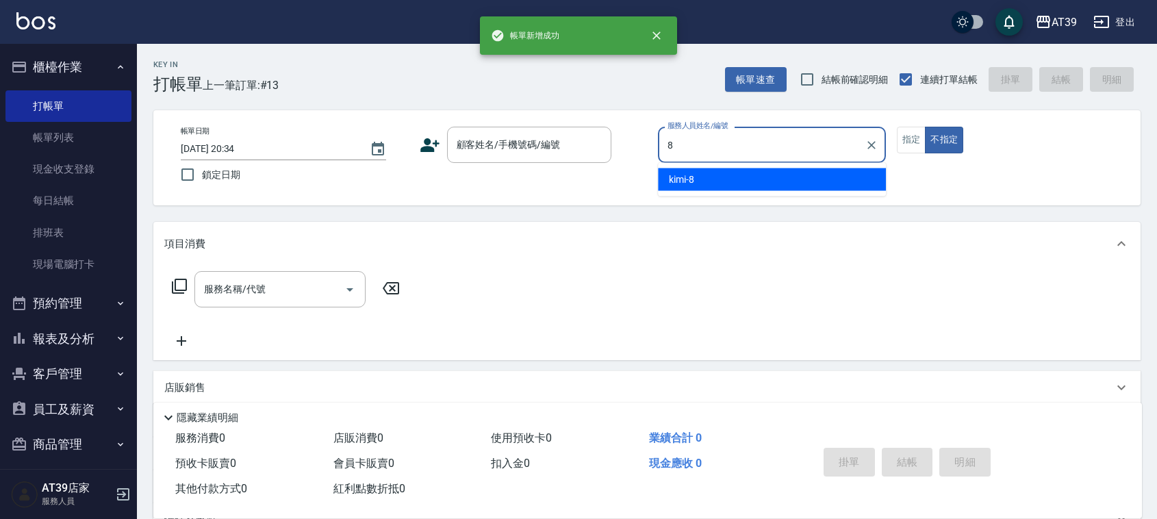
click at [771, 141] on input "8" at bounding box center [761, 145] width 195 height 24
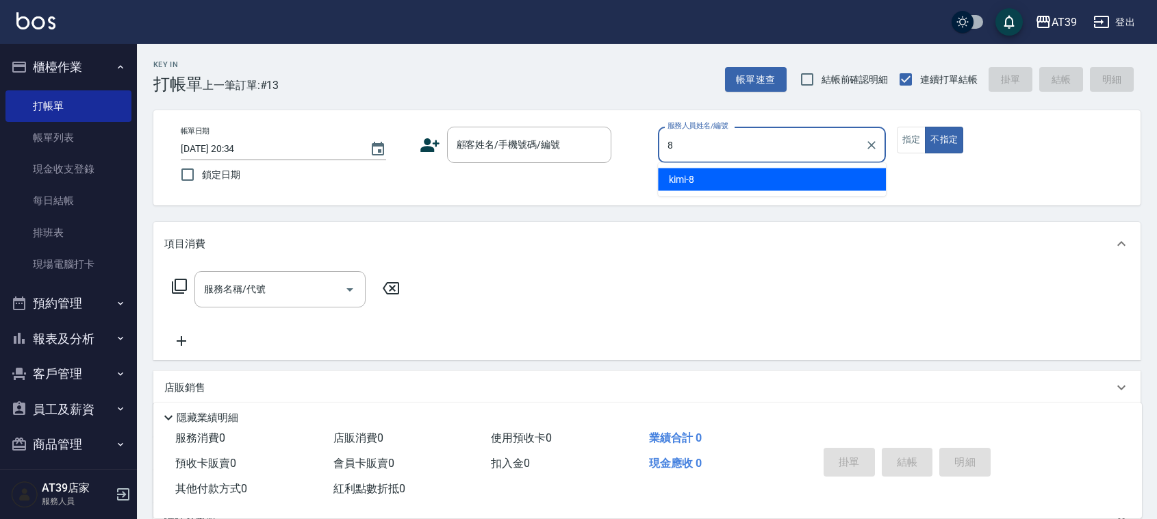
click at [775, 176] on div "kimi -8" at bounding box center [772, 179] width 228 height 23
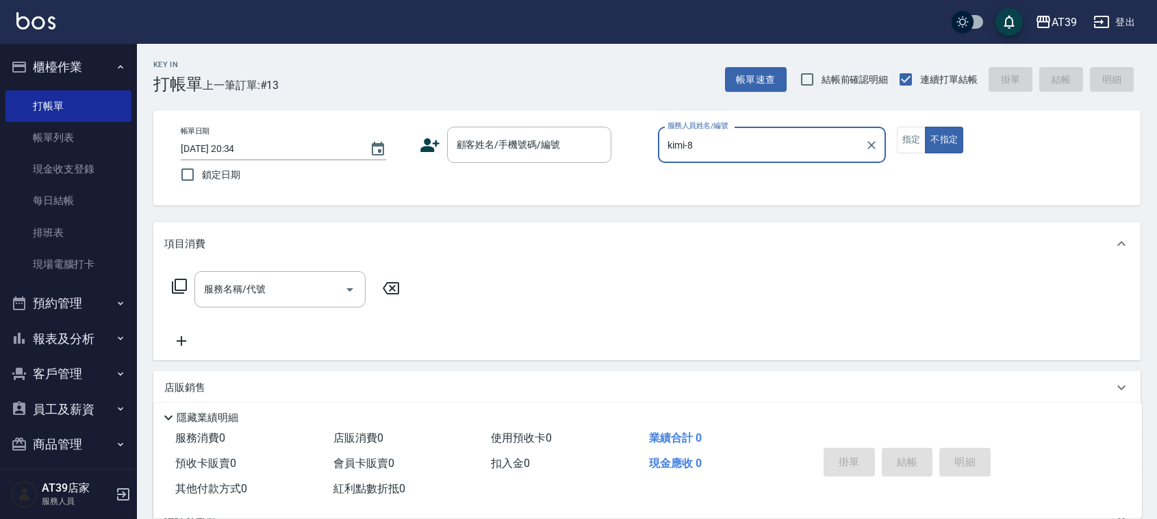
type input "kimi-8"
click at [541, 123] on div "帳單日期 [DATE] 20:34 鎖定日期 顧客姓名/手機號碼/編號 顧客姓名/手機號碼/編號 服務人員姓名/編號 kimi-8 服務人員姓名/編號 指定 …" at bounding box center [646, 157] width 987 height 95
click at [540, 159] on div "顧客姓名/手機號碼/編號" at bounding box center [529, 145] width 164 height 36
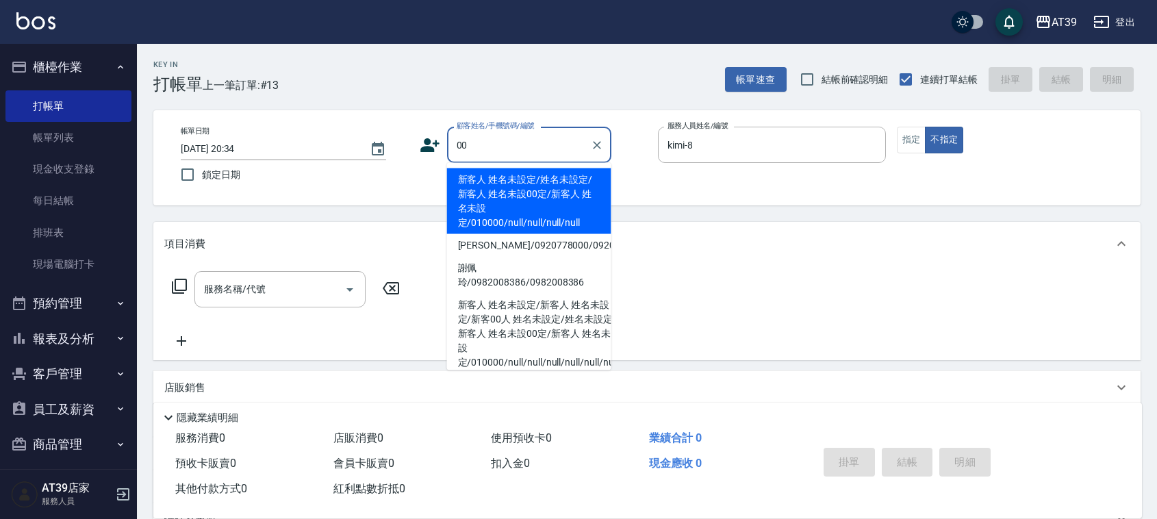
click at [528, 195] on li "新客人 姓名未設定/姓名未設定/新客人 姓名未設00定/新客人 姓名未設定/010000/null/null/null/null" at bounding box center [529, 201] width 164 height 66
type input "新客人 姓名未設定/姓名未設定/新客人 姓名未設00定/新客人 姓名未設定/010000/null/null/null/null"
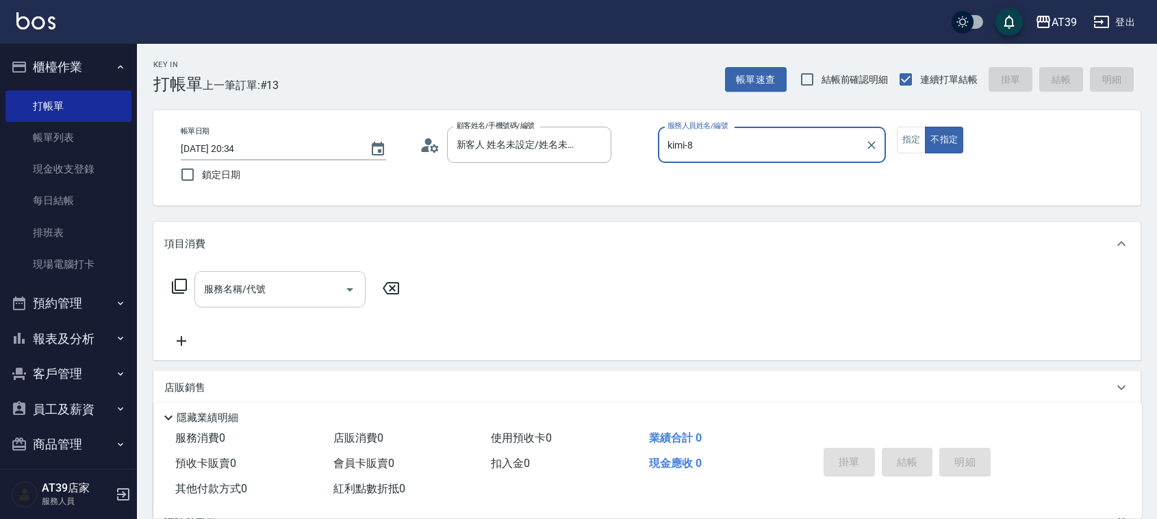
click at [309, 286] on input "服務名稱/代號" at bounding box center [270, 289] width 138 height 24
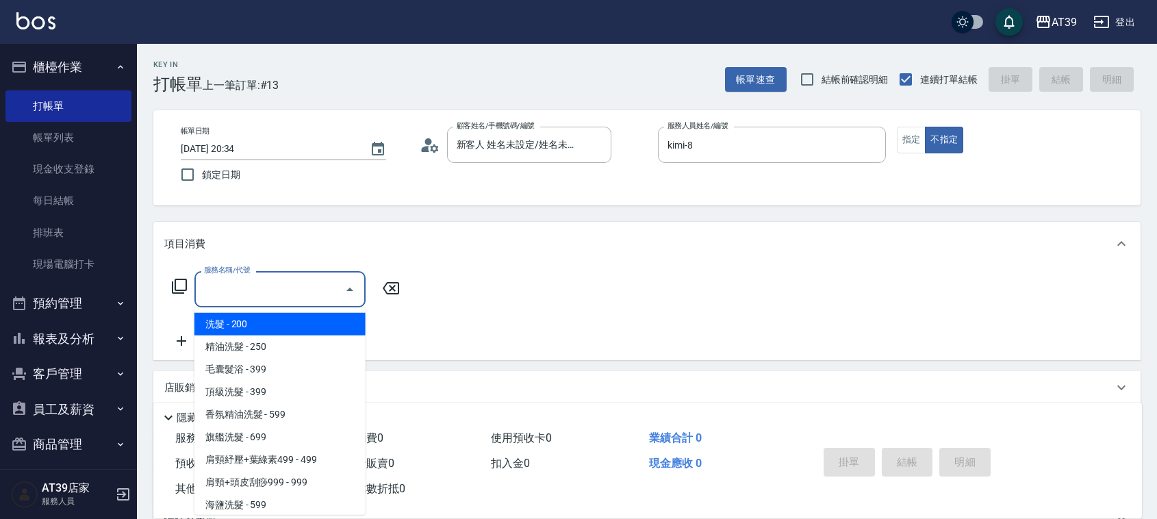
click at [322, 320] on span "洗髮 - 200" at bounding box center [279, 324] width 171 height 23
type input "洗髮(101)"
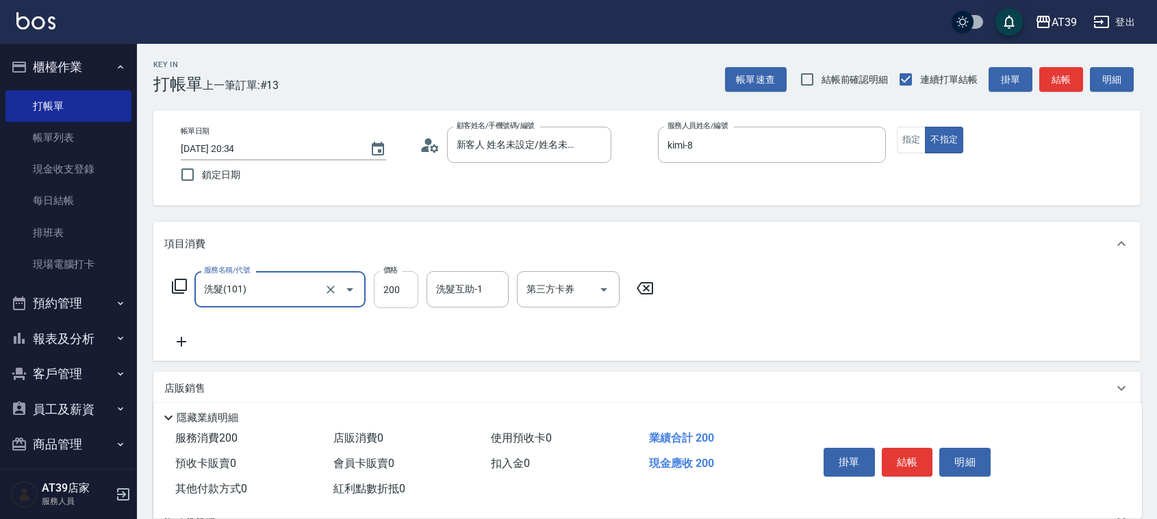
click at [408, 294] on input "200" at bounding box center [396, 289] width 45 height 37
type input "300"
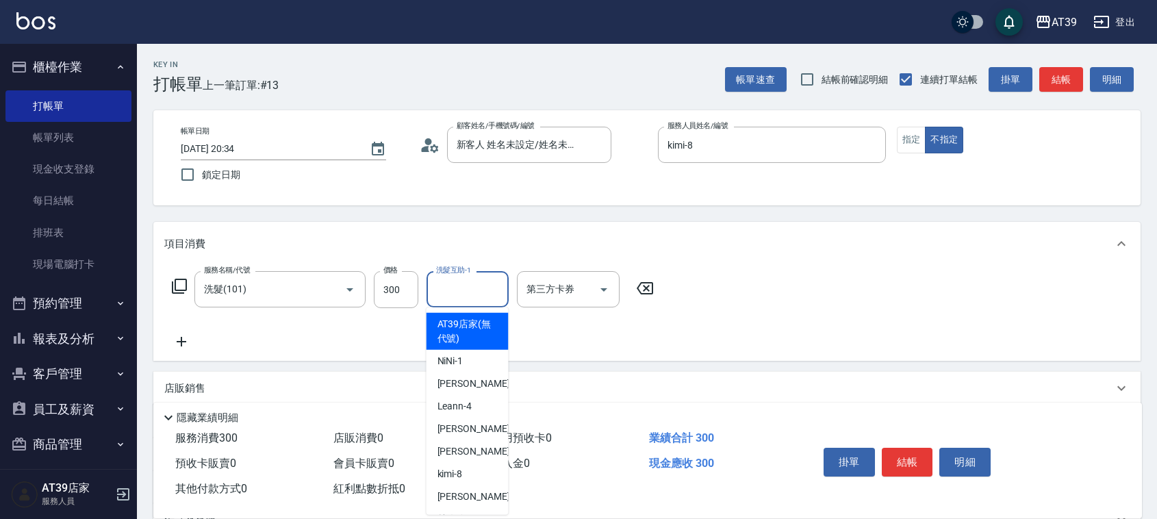
click at [453, 296] on input "洗髮互助-1" at bounding box center [468, 289] width 70 height 24
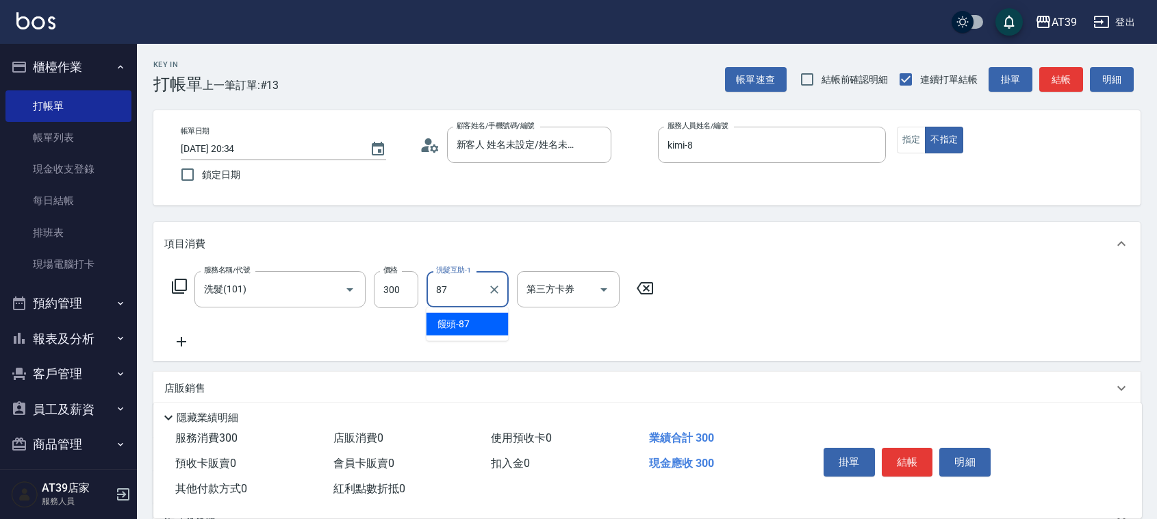
click at [459, 323] on span "饅頭 -87" at bounding box center [454, 324] width 33 height 14
type input "饅頭-87"
click at [1041, 82] on button "結帳" at bounding box center [1061, 79] width 44 height 25
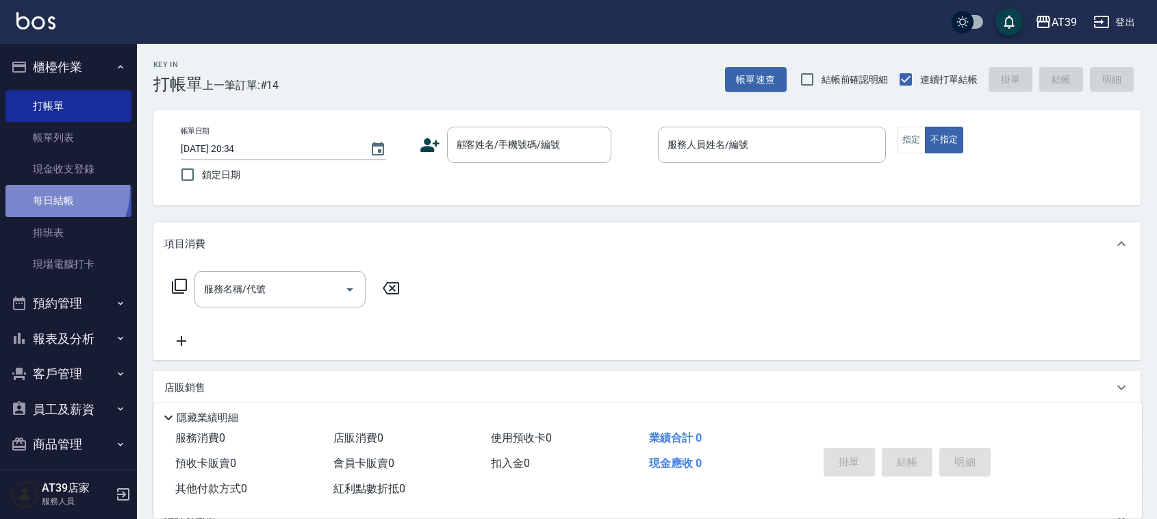
click at [55, 190] on link "每日結帳" at bounding box center [68, 200] width 126 height 31
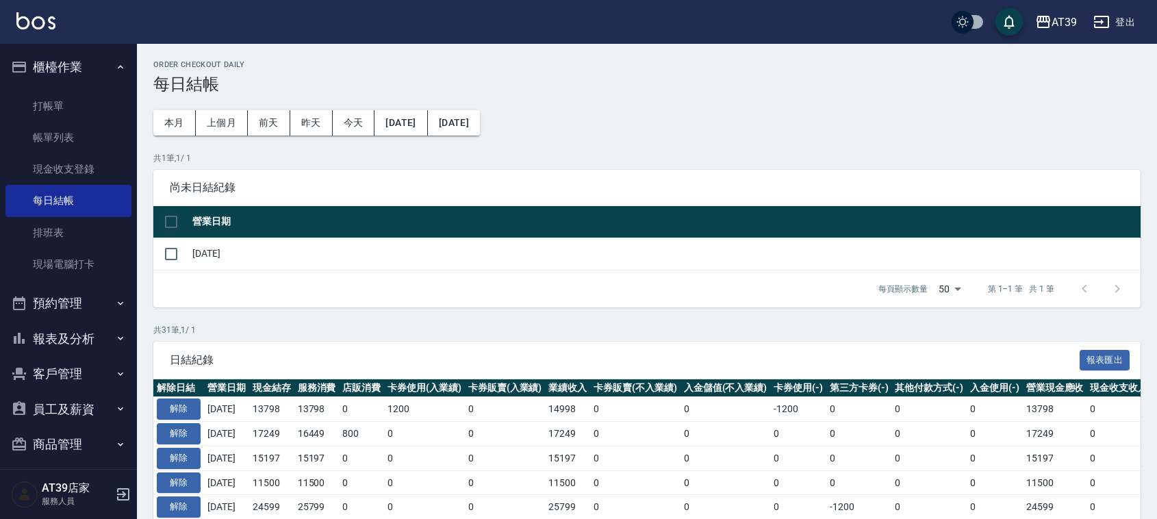
click at [183, 218] on input "checkbox" at bounding box center [171, 221] width 29 height 29
checkbox input "true"
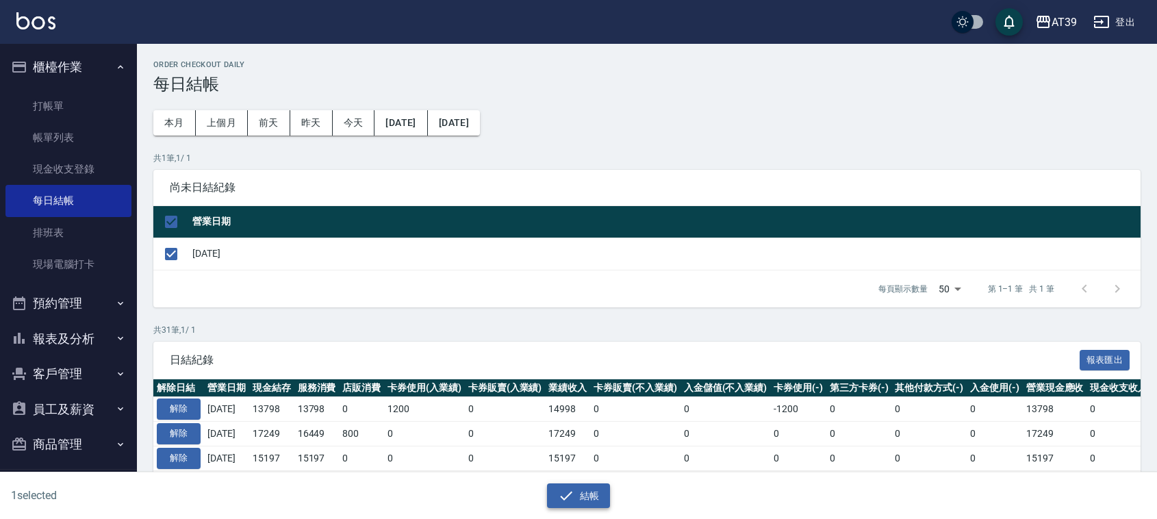
click at [567, 490] on icon "button" at bounding box center [566, 496] width 16 height 16
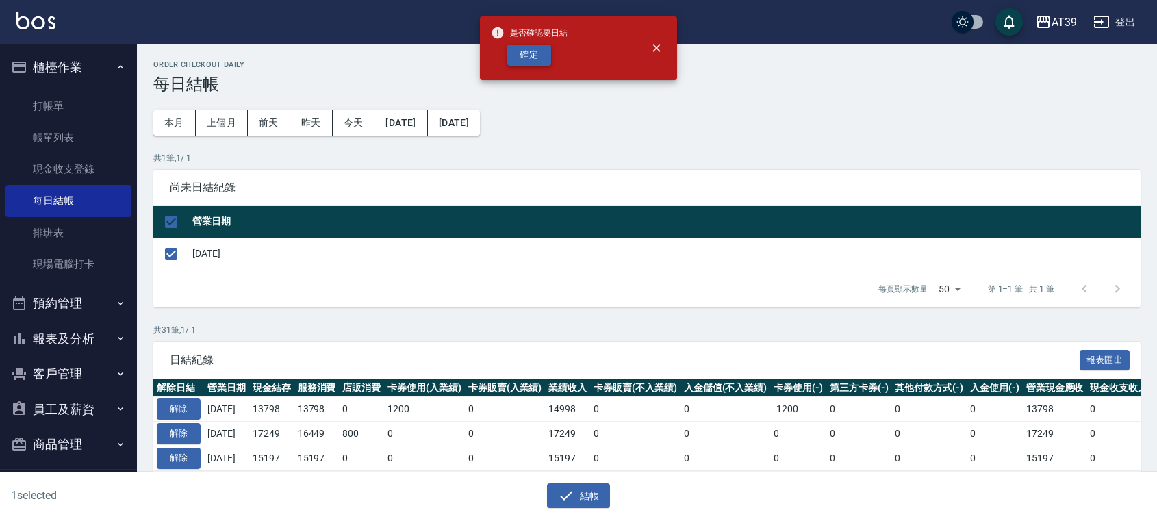
click at [548, 55] on button "確定" at bounding box center [529, 55] width 44 height 21
checkbox input "false"
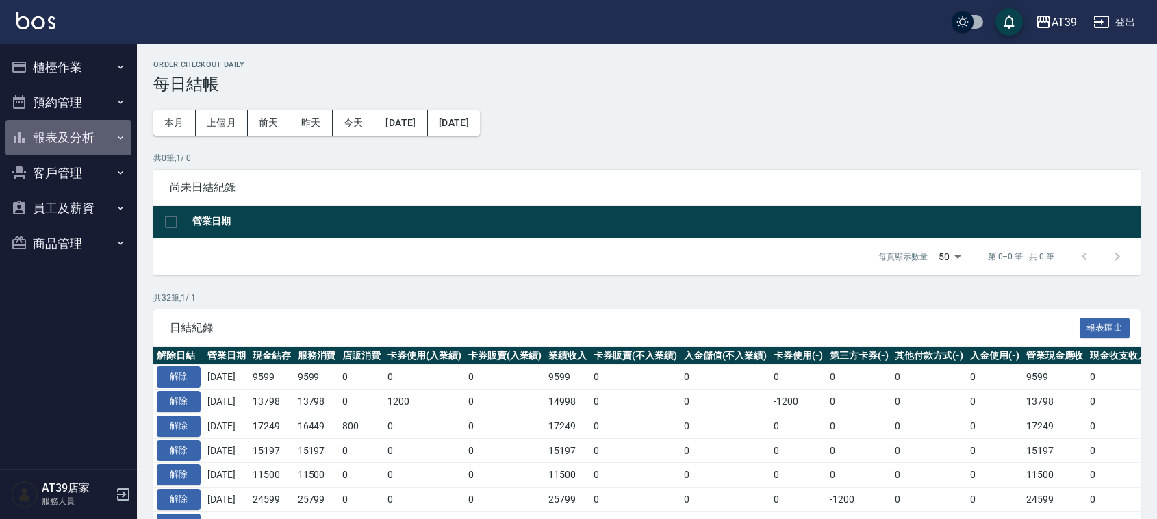
click at [98, 135] on button "報表及分析" at bounding box center [68, 138] width 126 height 36
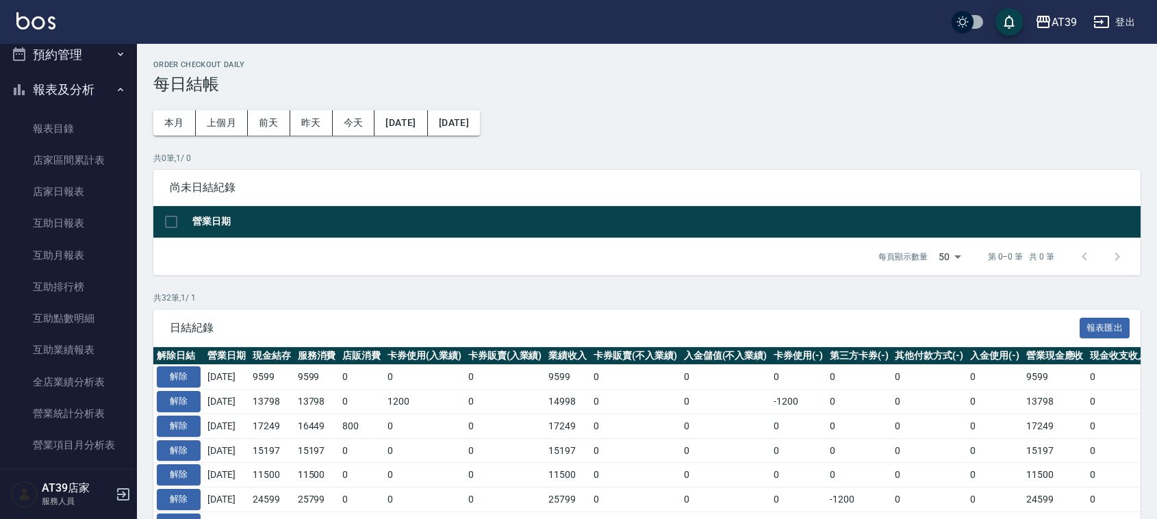
scroll to position [86, 0]
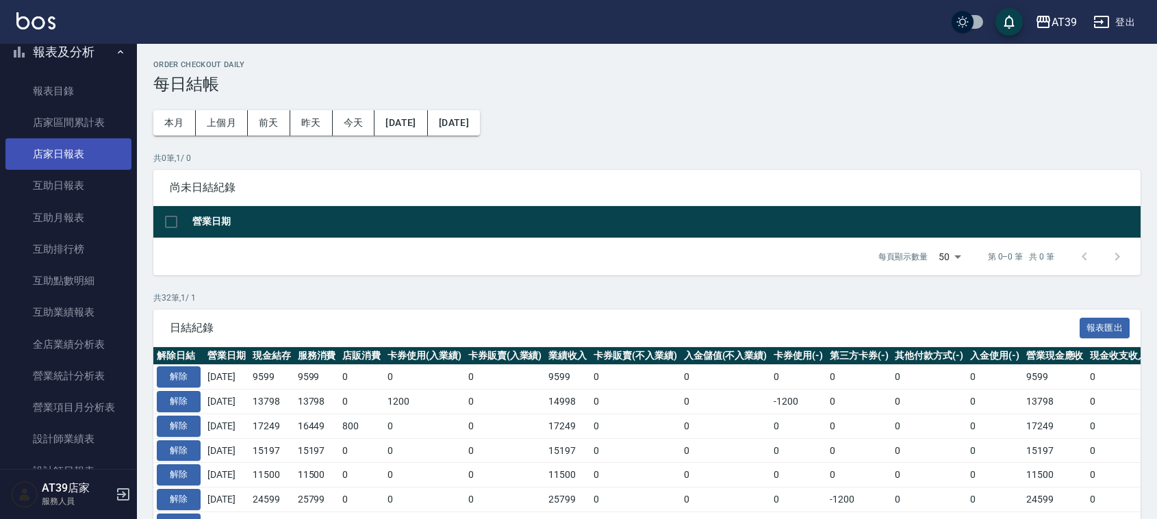
click at [92, 151] on link "店家日報表" at bounding box center [68, 153] width 126 height 31
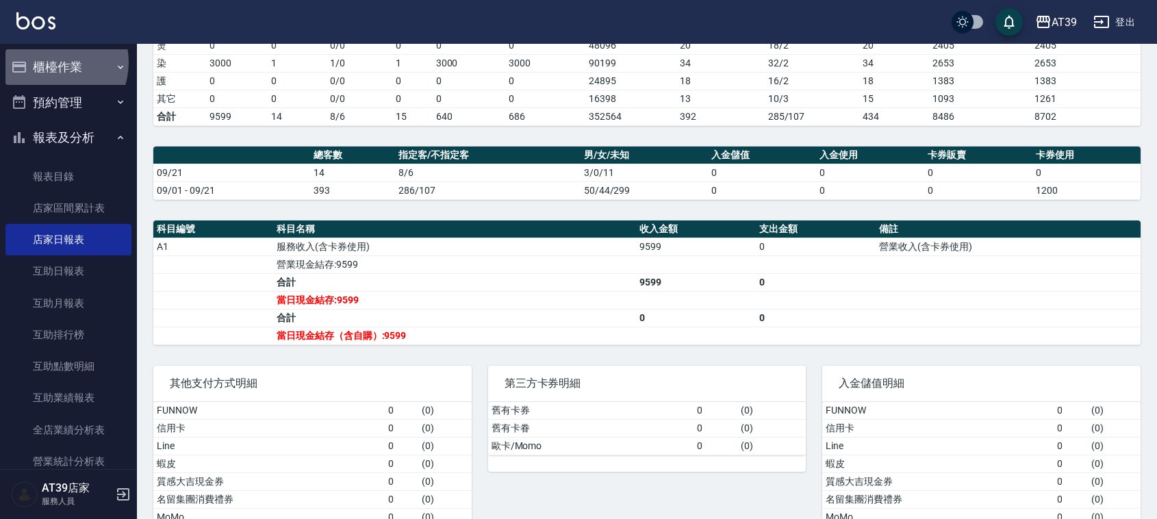
click at [50, 62] on button "櫃檯作業" at bounding box center [68, 67] width 126 height 36
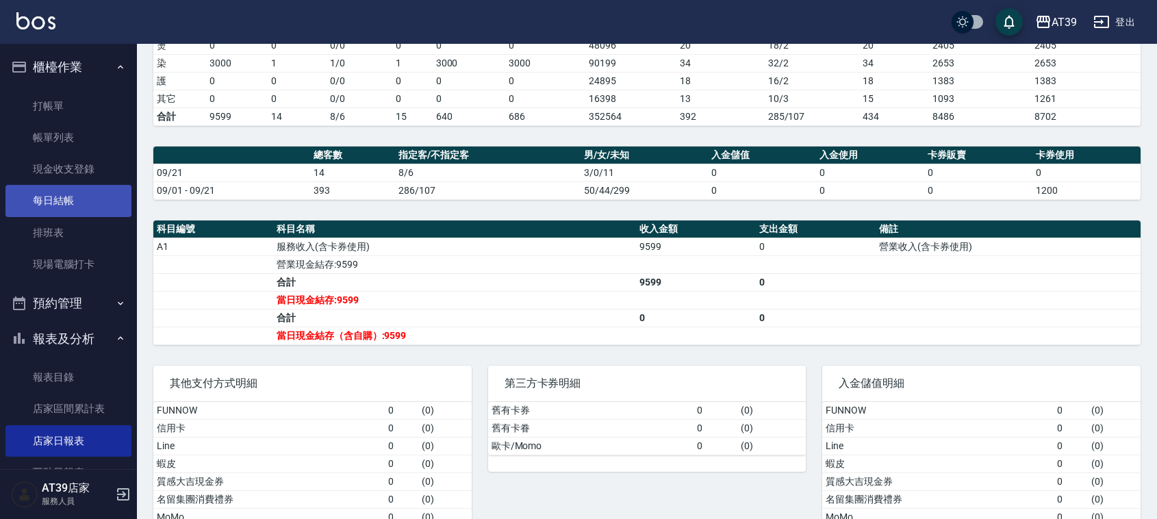
click at [74, 192] on link "每日結帳" at bounding box center [68, 200] width 126 height 31
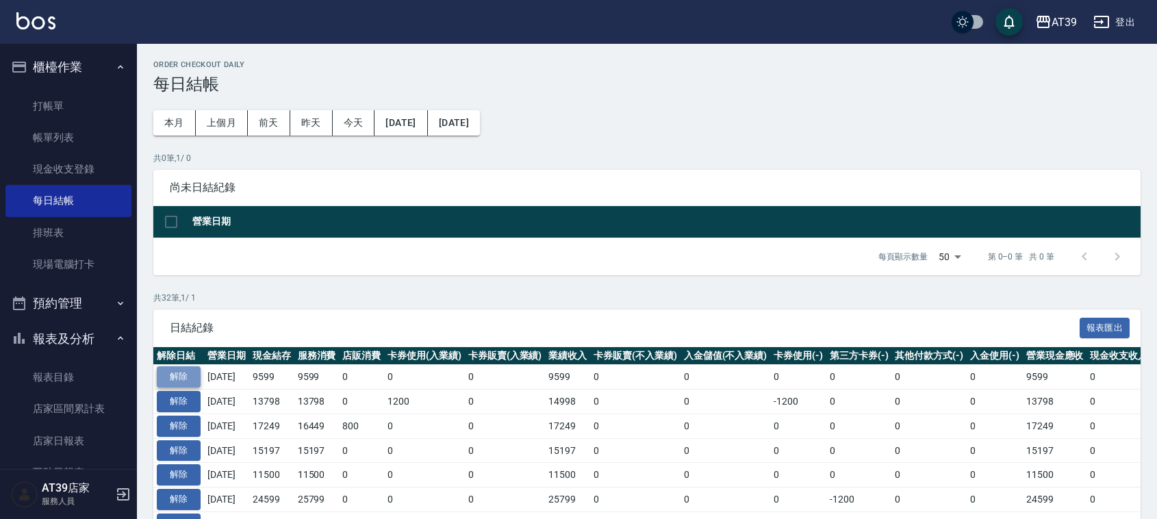
click at [168, 368] on button "解除" at bounding box center [179, 376] width 44 height 21
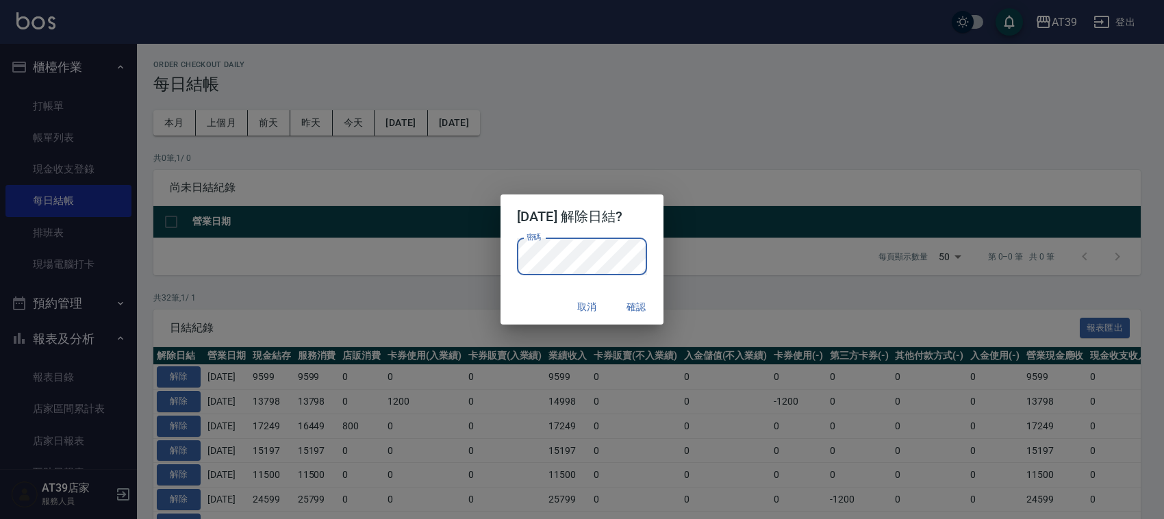
click at [512, 289] on div "取消 確認" at bounding box center [582, 307] width 163 height 36
click at [646, 303] on button "確認" at bounding box center [636, 306] width 44 height 25
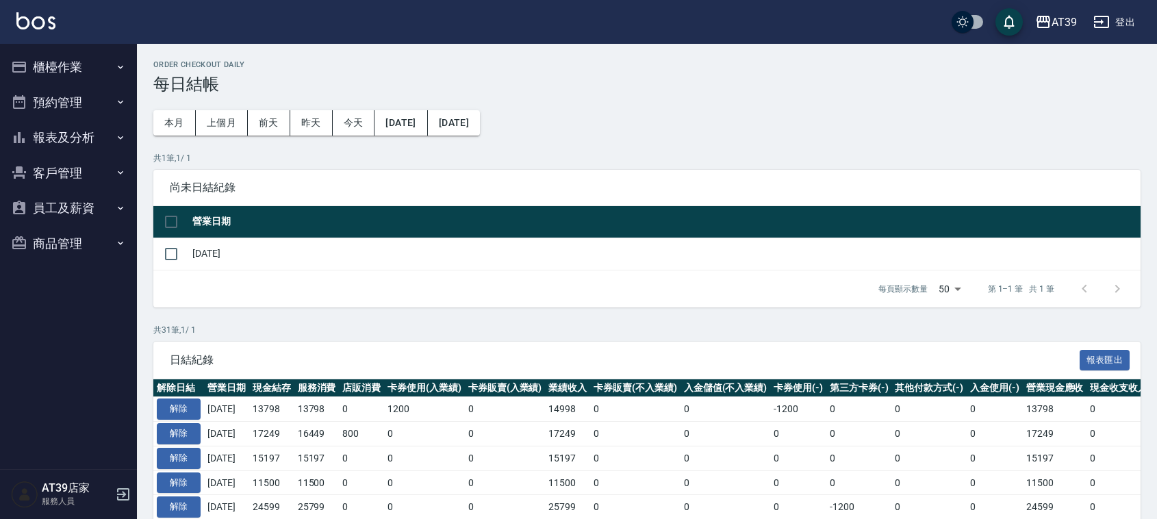
click at [62, 57] on button "櫃檯作業" at bounding box center [68, 67] width 126 height 36
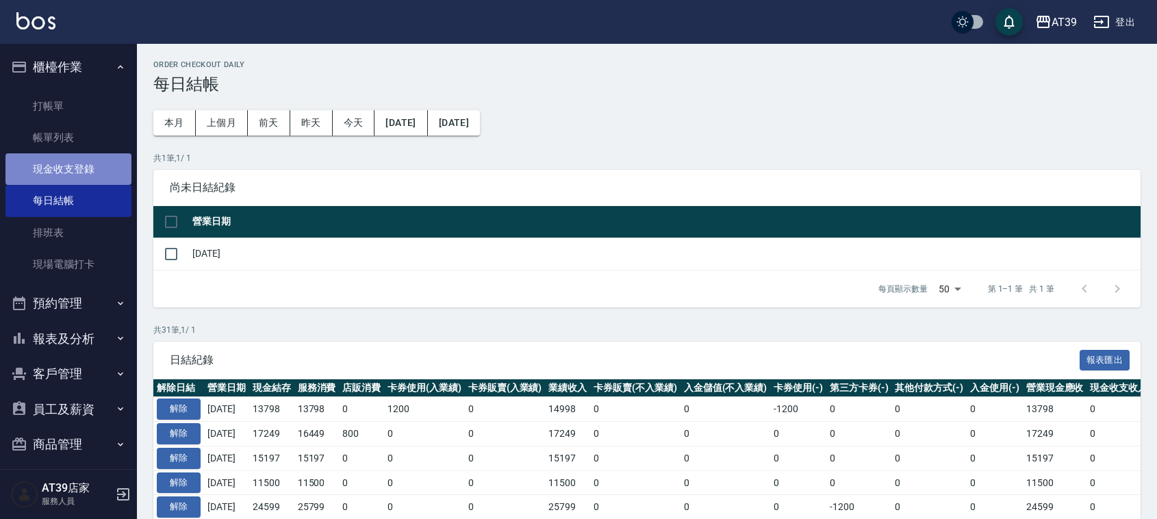
click at [75, 170] on link "現金收支登錄" at bounding box center [68, 168] width 126 height 31
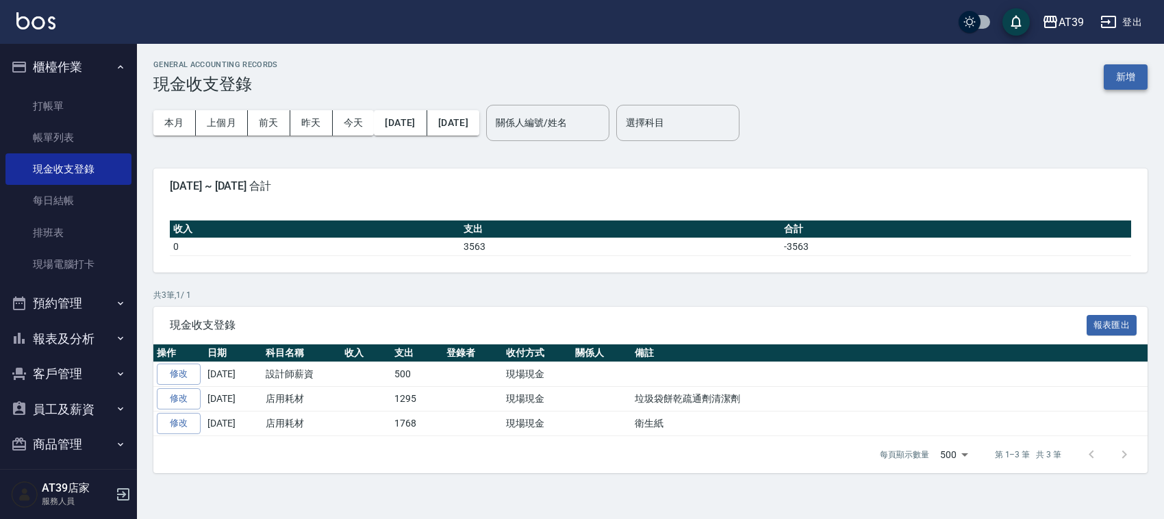
click at [1131, 77] on button "新增" at bounding box center [1126, 76] width 44 height 25
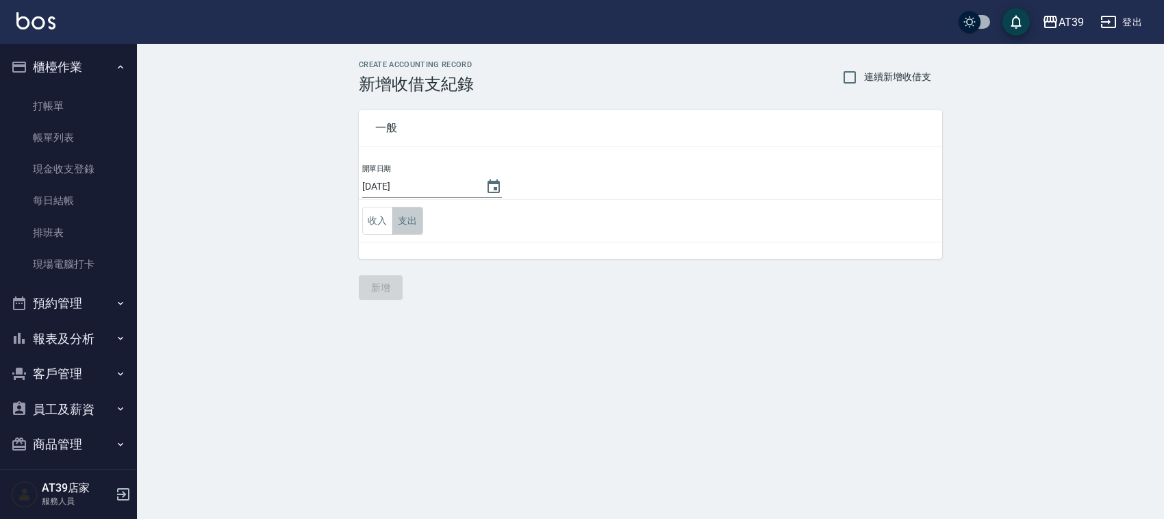
drag, startPoint x: 403, startPoint y: 218, endPoint x: 413, endPoint y: 227, distance: 13.6
click at [413, 227] on button "支出" at bounding box center [407, 221] width 31 height 28
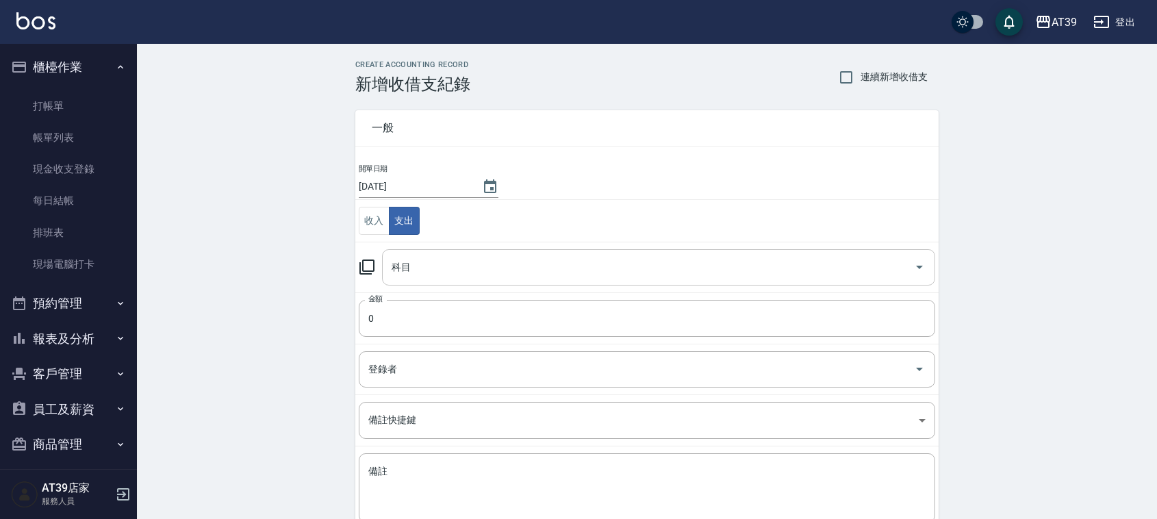
click at [429, 267] on input "科目" at bounding box center [648, 267] width 520 height 24
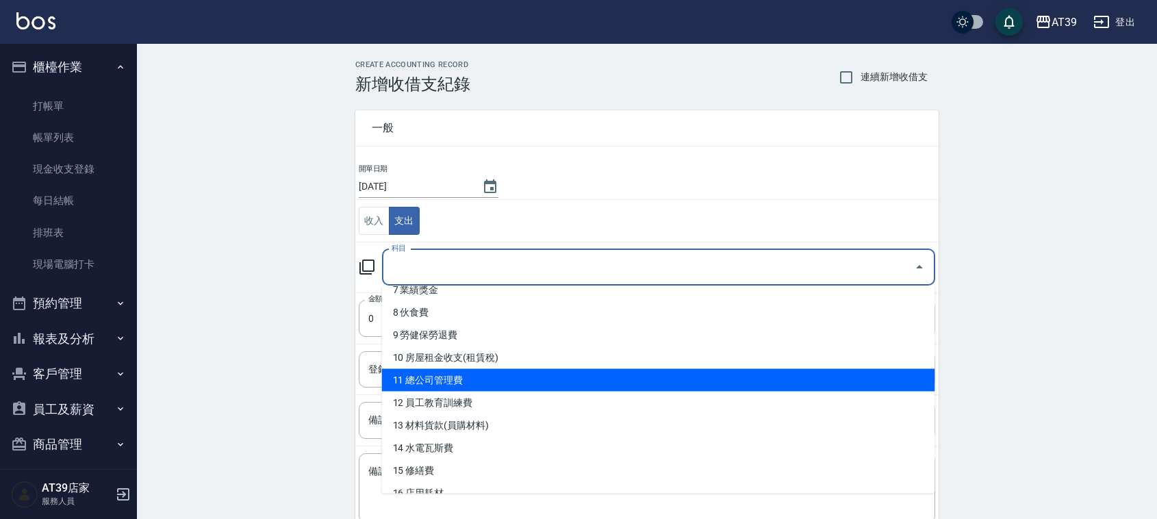
scroll to position [257, 0]
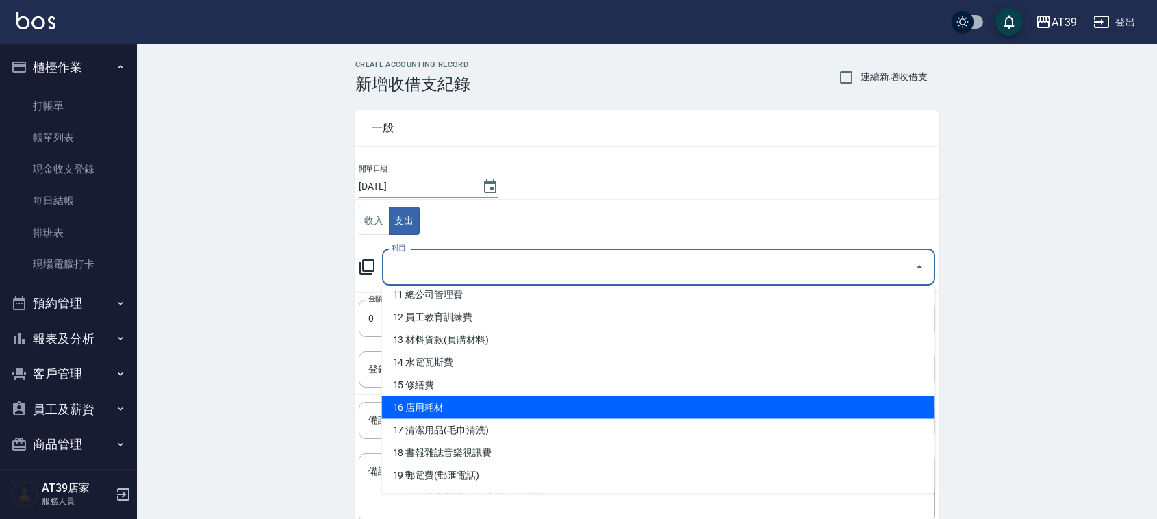
click at [471, 409] on li "16 店用耗材" at bounding box center [658, 407] width 553 height 23
type input "16 店用耗材"
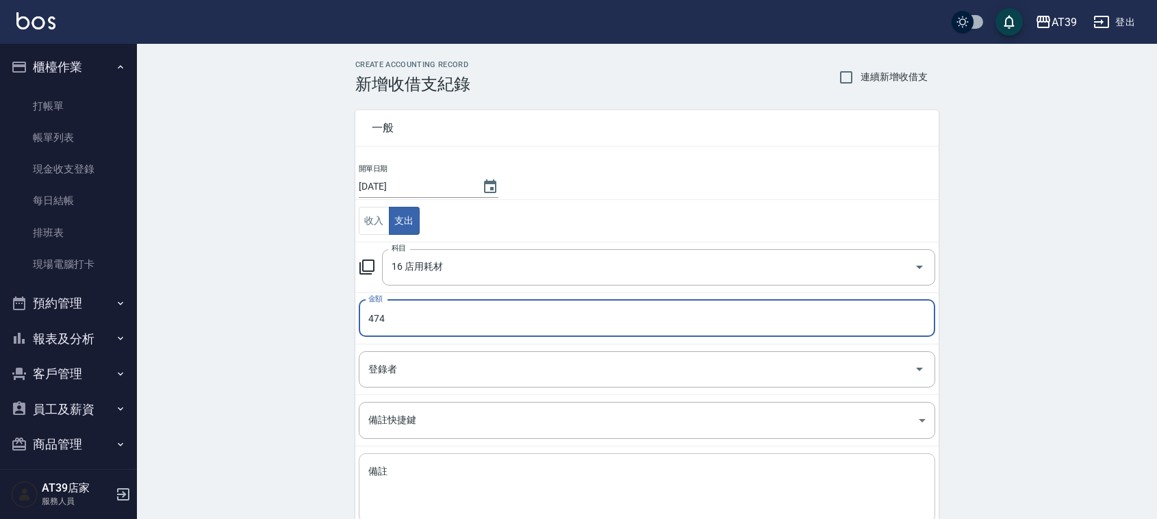
type input "474"
click at [418, 470] on textarea "備註" at bounding box center [646, 488] width 557 height 47
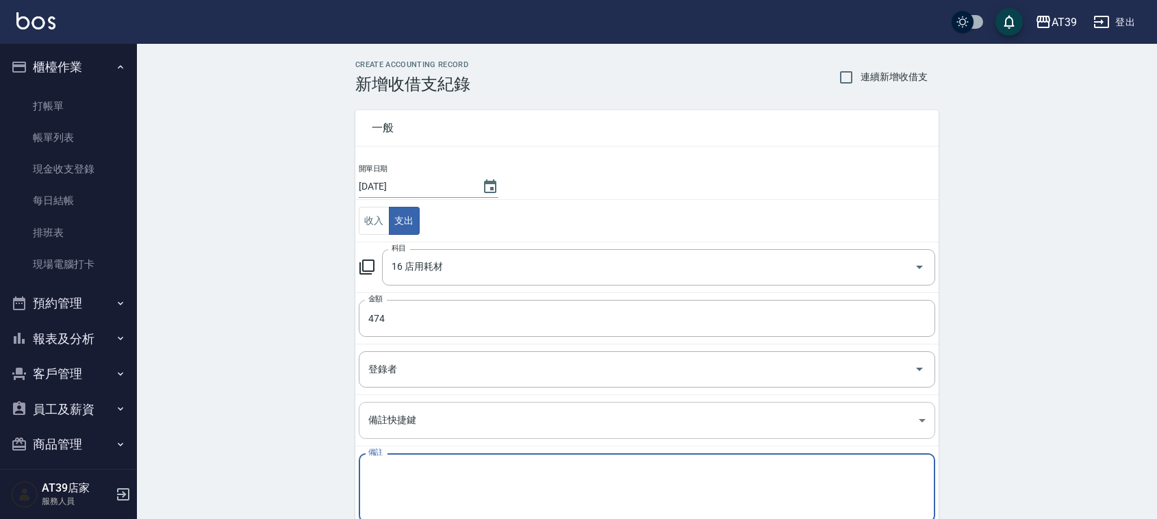
click at [433, 429] on body "AT39 登出 櫃檯作業 打帳單 帳單列表 現金收支登錄 每日結帳 排班表 現場電腦打卡 預約管理 預約管理 單日預約紀錄 單週預約紀錄 報表及分析 報表目錄…" at bounding box center [578, 302] width 1157 height 605
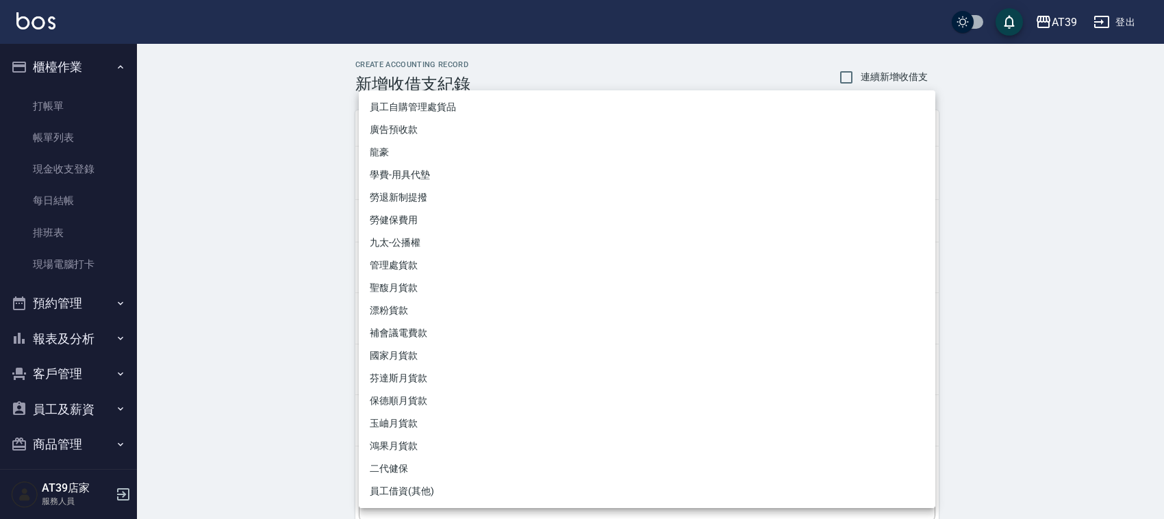
click at [281, 420] on div at bounding box center [582, 259] width 1164 height 519
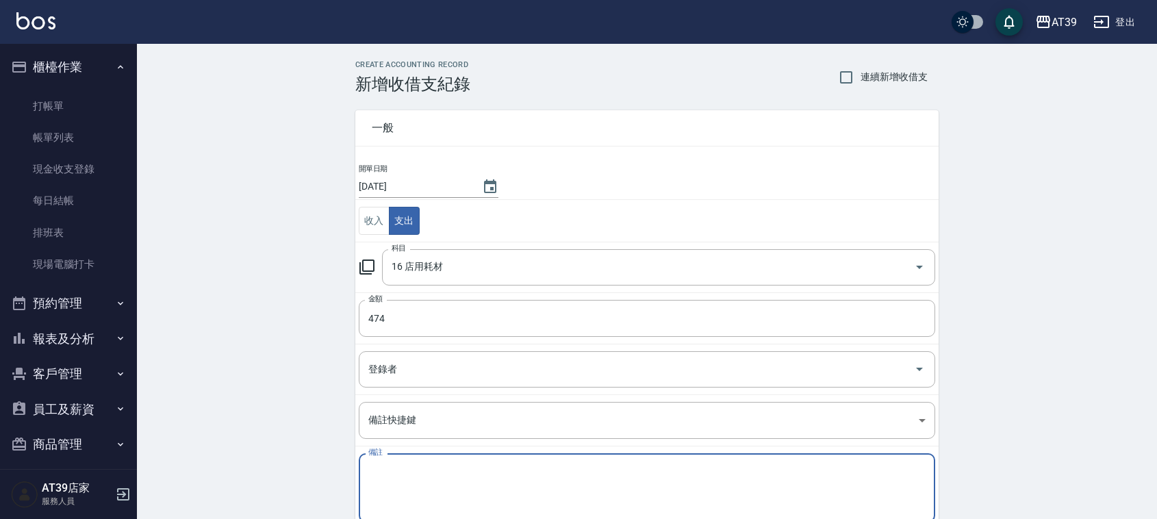
click at [411, 479] on textarea "備註" at bounding box center [646, 488] width 557 height 47
type textarea "x"
type textarea "ㄜ"
type textarea "樂"
click at [412, 480] on textarea "備註" at bounding box center [646, 488] width 557 height 47
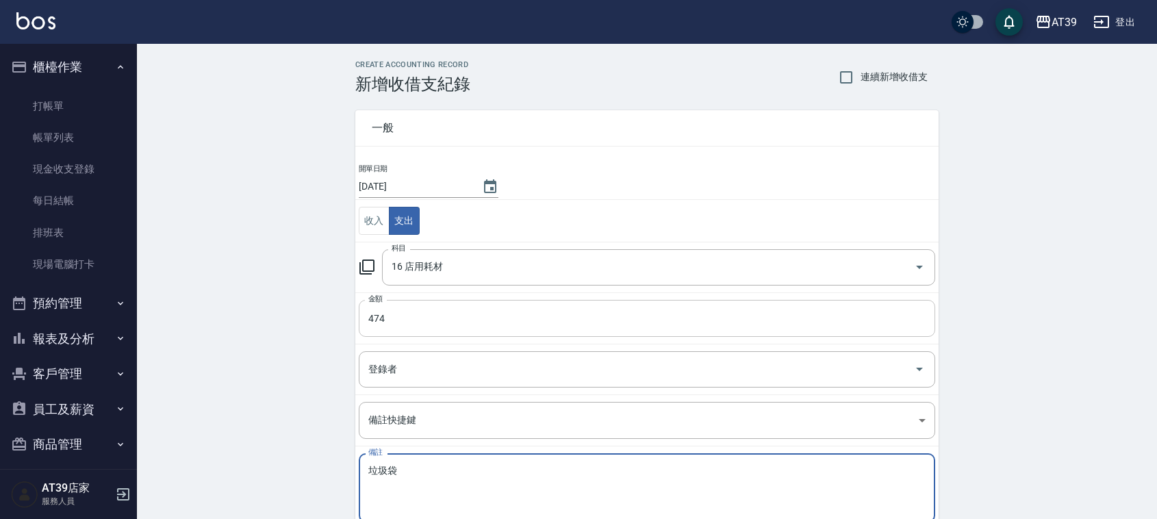
type textarea "垃圾袋"
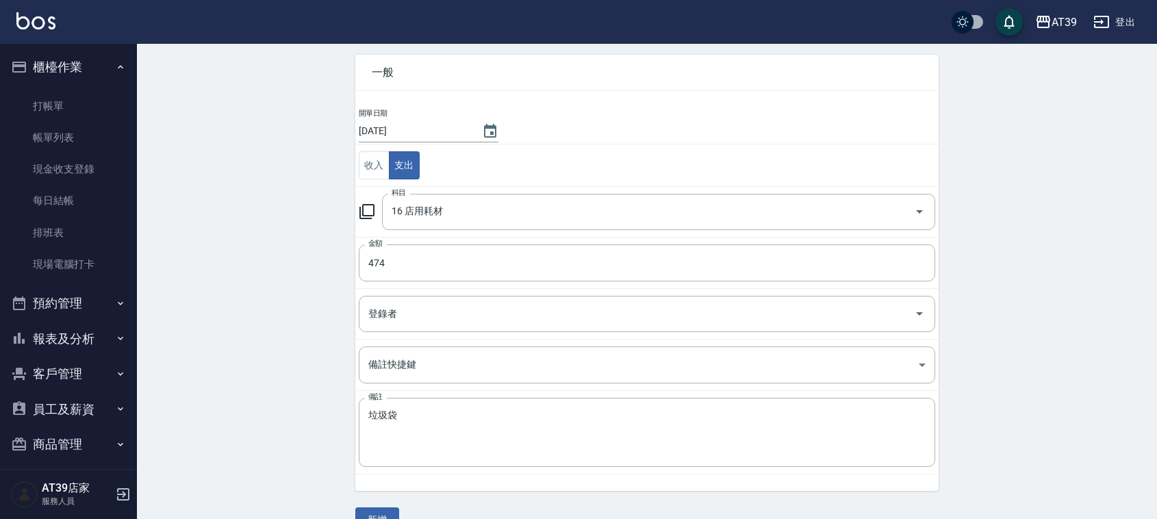
scroll to position [86, 0]
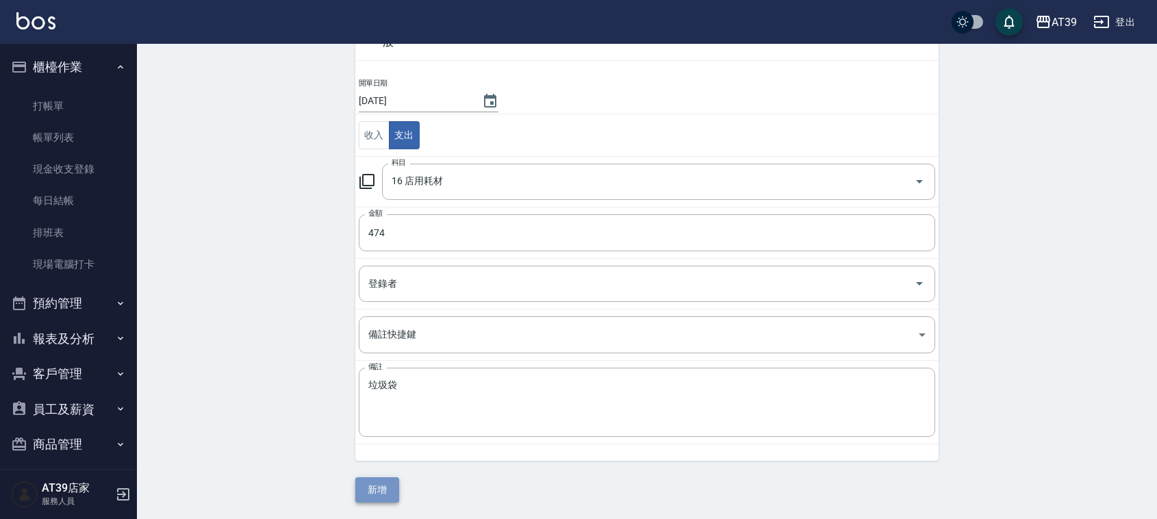
click at [372, 478] on button "新增" at bounding box center [377, 489] width 44 height 25
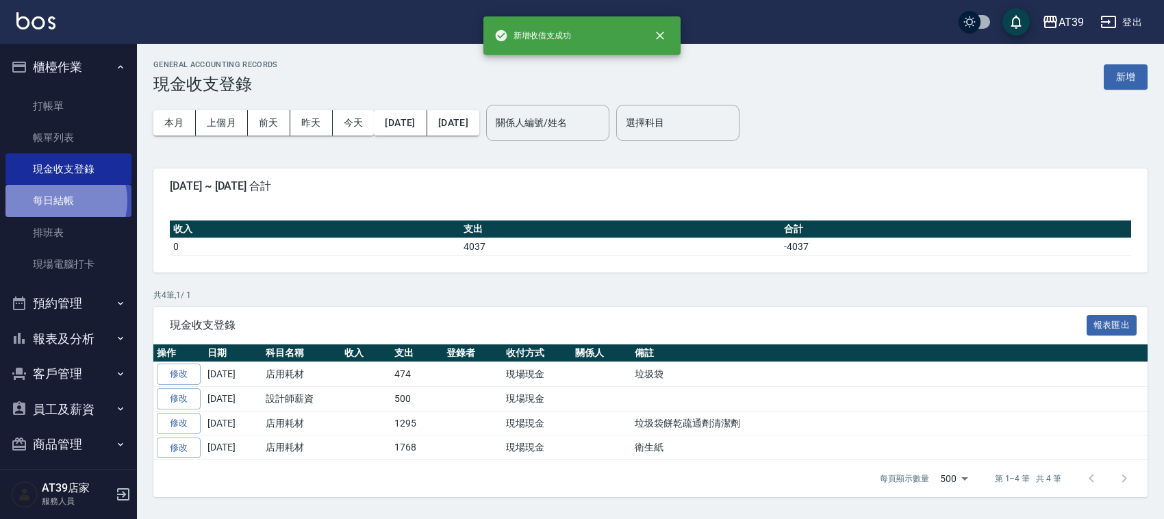
click at [56, 201] on link "每日結帳" at bounding box center [68, 200] width 126 height 31
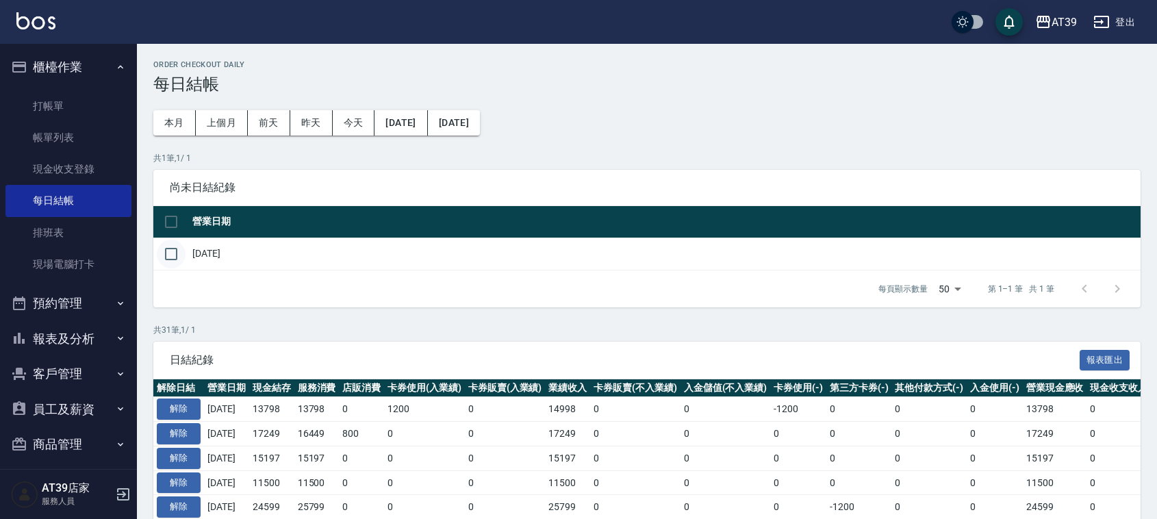
click at [171, 254] on input "checkbox" at bounding box center [171, 254] width 29 height 29
checkbox input "true"
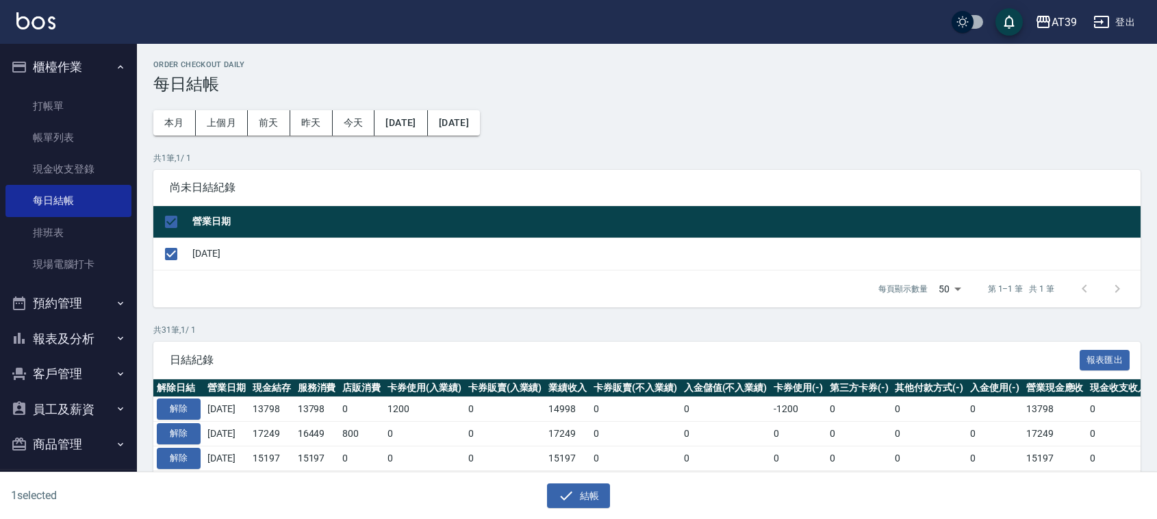
click at [567, 487] on button "結帳" at bounding box center [579, 495] width 64 height 25
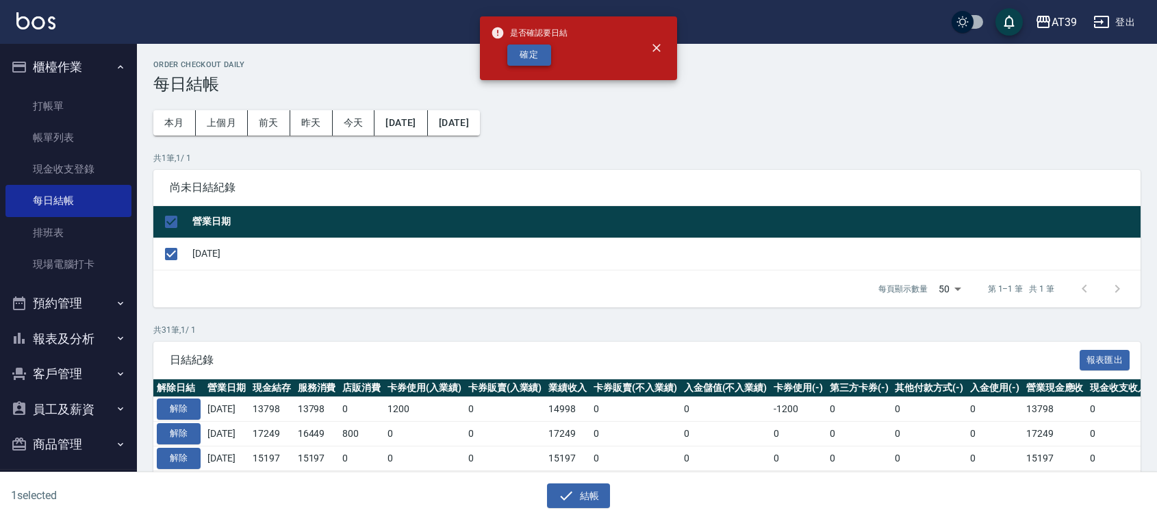
click at [534, 65] on button "確定" at bounding box center [529, 55] width 44 height 21
checkbox input "false"
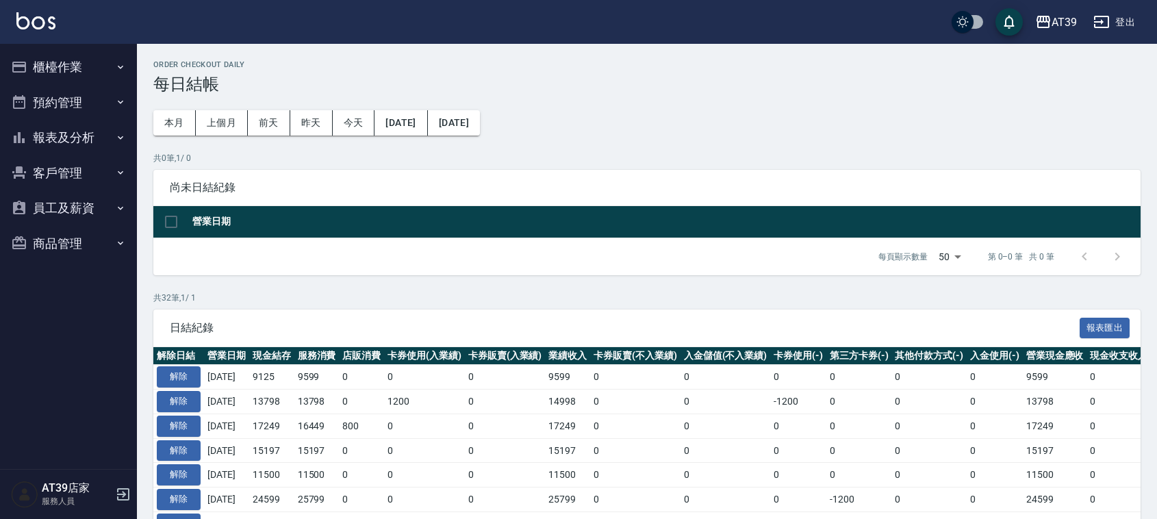
click at [84, 127] on button "報表及分析" at bounding box center [68, 138] width 126 height 36
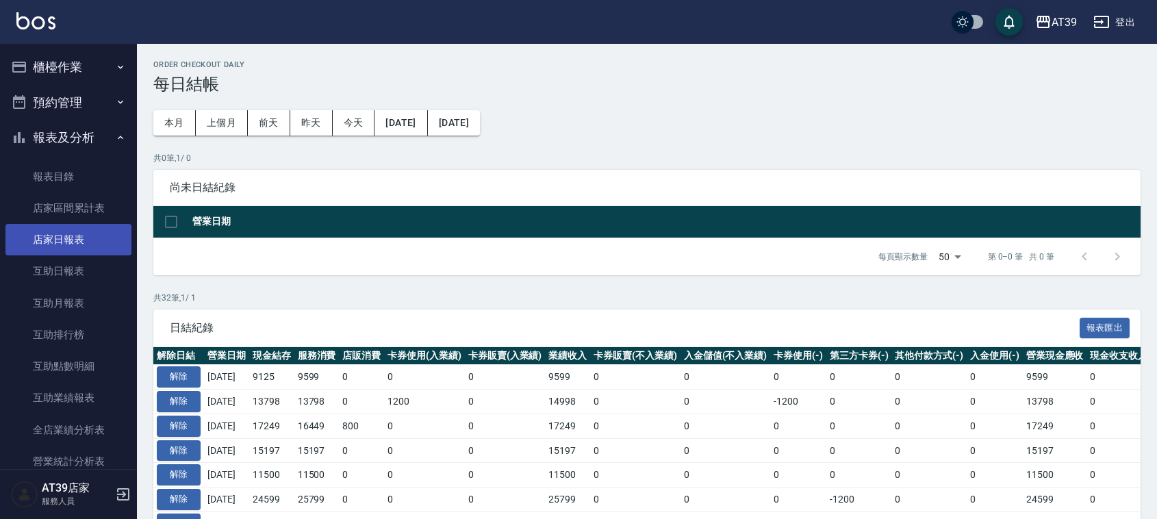
click at [77, 234] on link "店家日報表" at bounding box center [68, 239] width 126 height 31
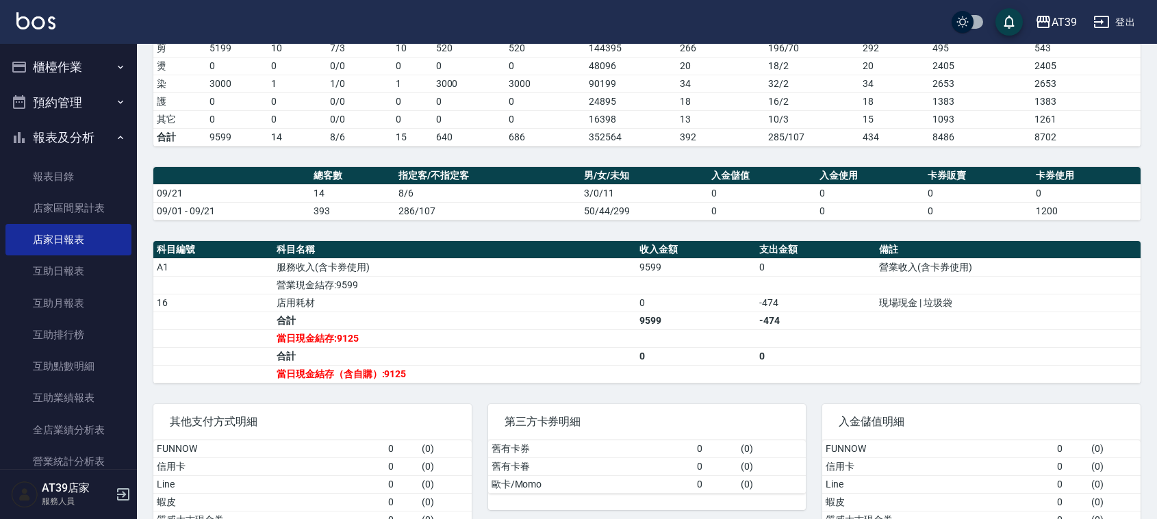
scroll to position [257, 0]
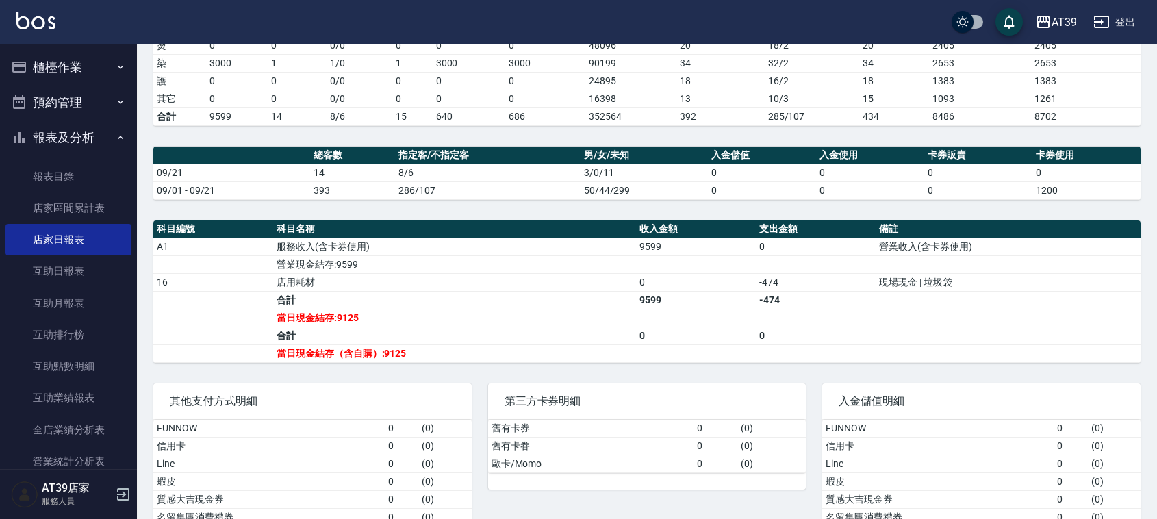
click at [453, 135] on div "AT39 2025-09-21 店家日報表 列印時間： 2025-09-21-20:36 Merchant Daily Report 店家日報表 前天 昨天 …" at bounding box center [647, 182] width 1020 height 790
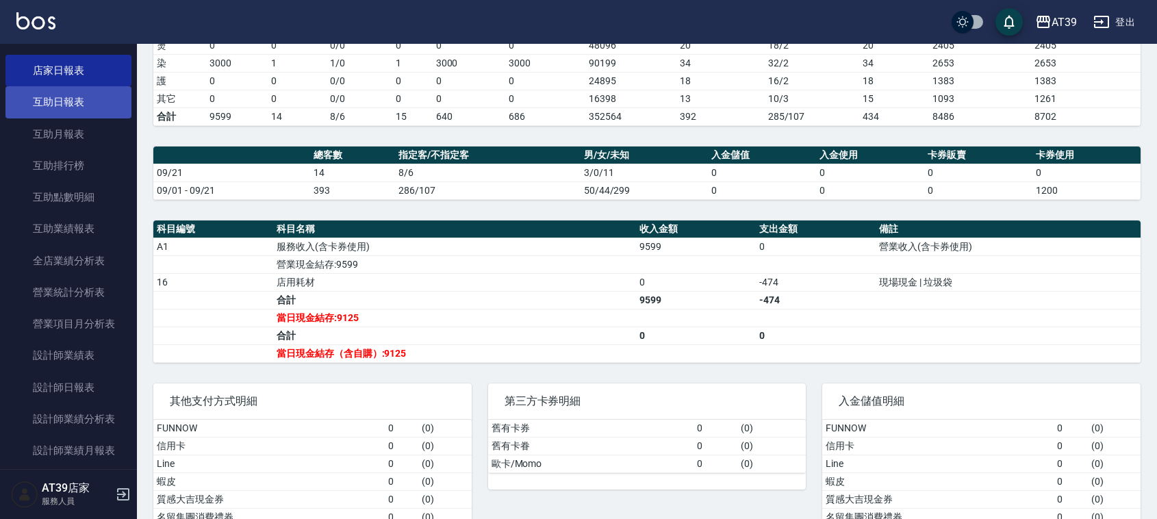
scroll to position [171, 0]
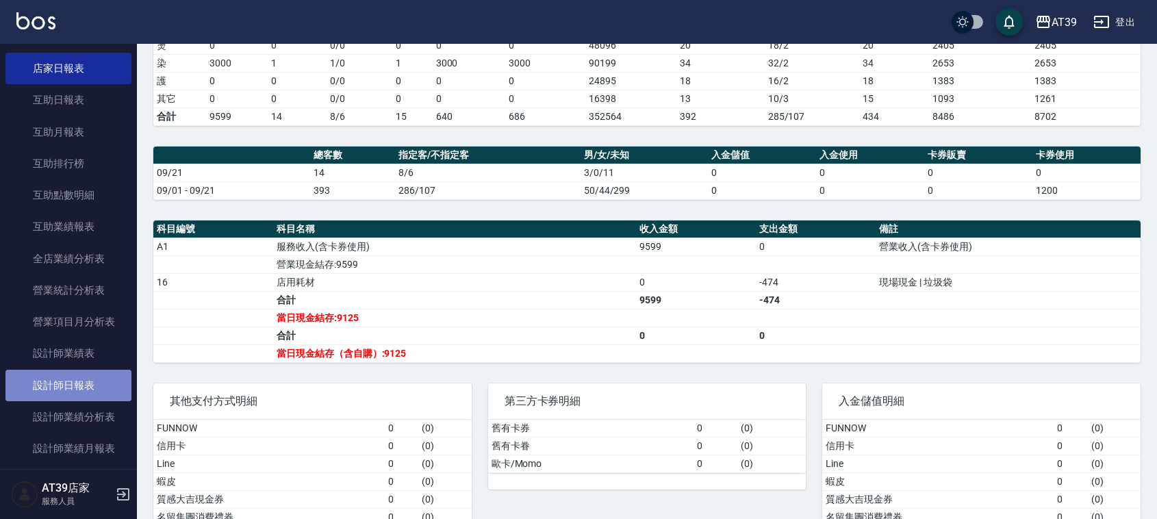
click at [70, 378] on link "設計師日報表" at bounding box center [68, 385] width 126 height 31
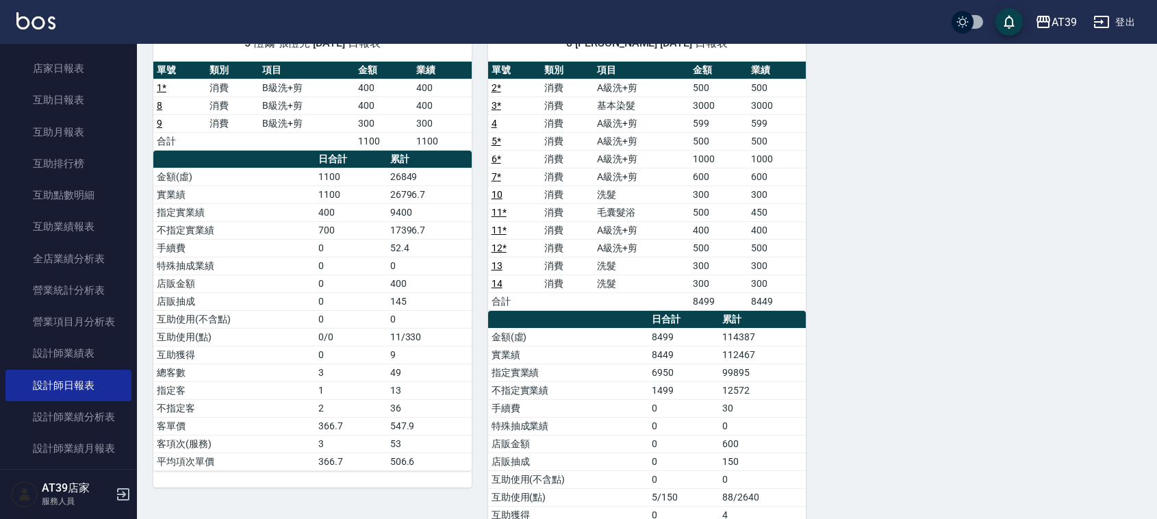
scroll to position [86, 0]
